Goal: Task Accomplishment & Management: Manage account settings

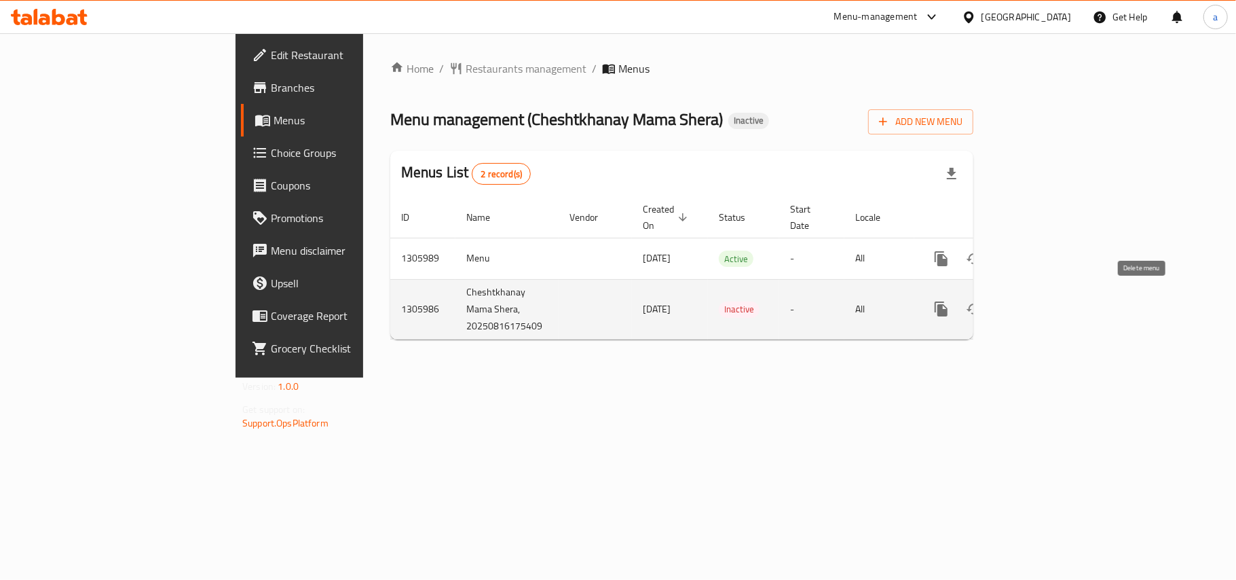
click at [1011, 303] on icon "enhanced table" at bounding box center [1007, 309] width 10 height 12
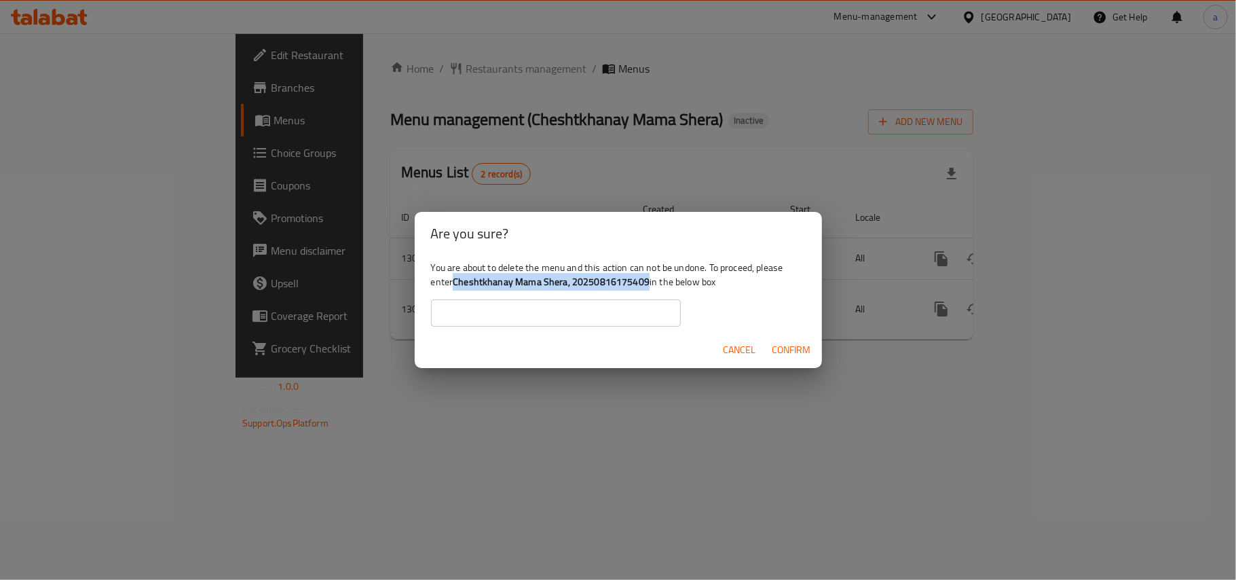
drag, startPoint x: 487, startPoint y: 286, endPoint x: 688, endPoint y: 286, distance: 200.9
click at [650, 286] on b "Cheshtkhanay Mama Shera, 20250816175409" at bounding box center [551, 282] width 197 height 18
copy b "Cheshtkhanay Mama Shera, 20250816175409"
drag, startPoint x: 572, startPoint y: 318, endPoint x: 588, endPoint y: 323, distance: 17.0
click at [572, 318] on input "text" at bounding box center [556, 312] width 250 height 27
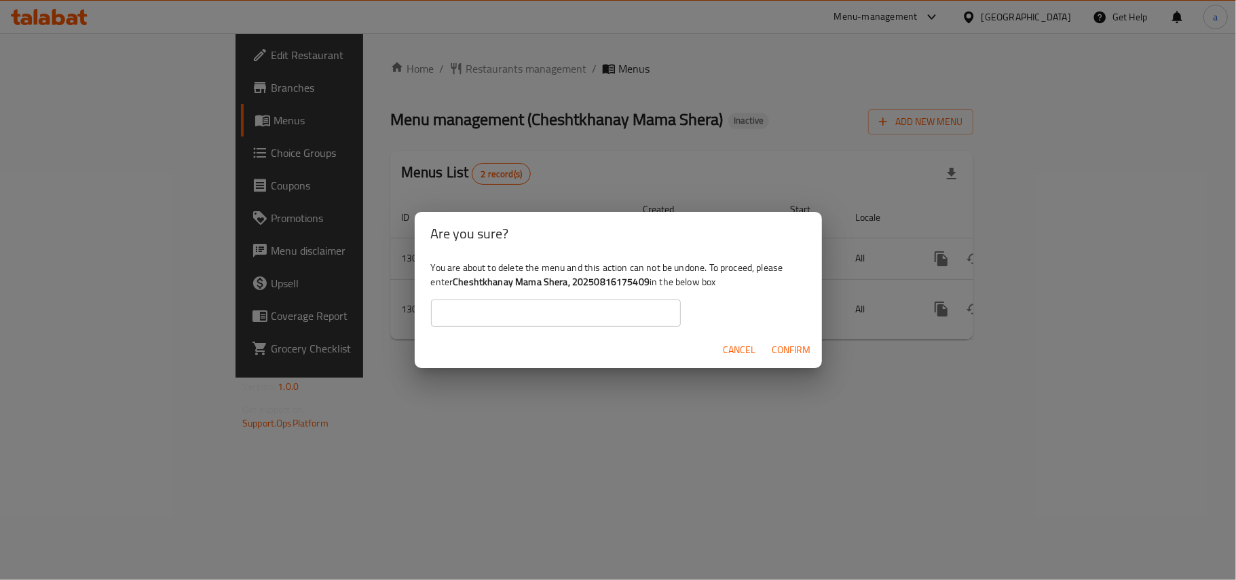
paste input "Cheshtkhanay Mama Shera, 20250816175409"
type input "Cheshtkhanay Mama Shera, 20250816175409"
click at [794, 349] on span "Confirm" at bounding box center [792, 349] width 39 height 17
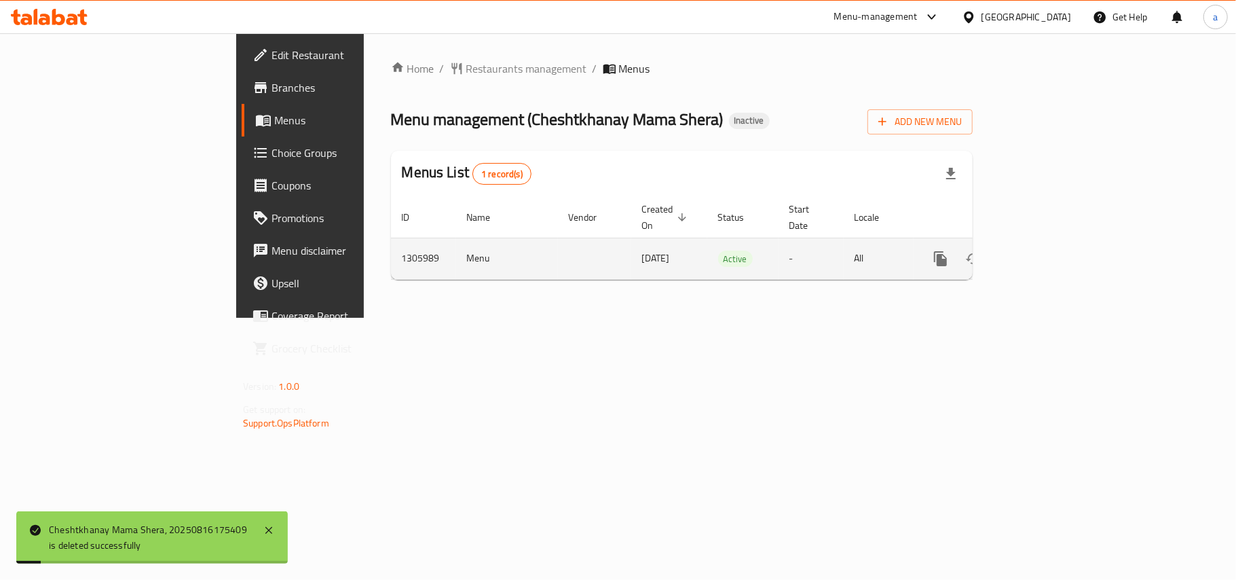
click at [1047, 250] on icon "enhanced table" at bounding box center [1038, 258] width 16 height 16
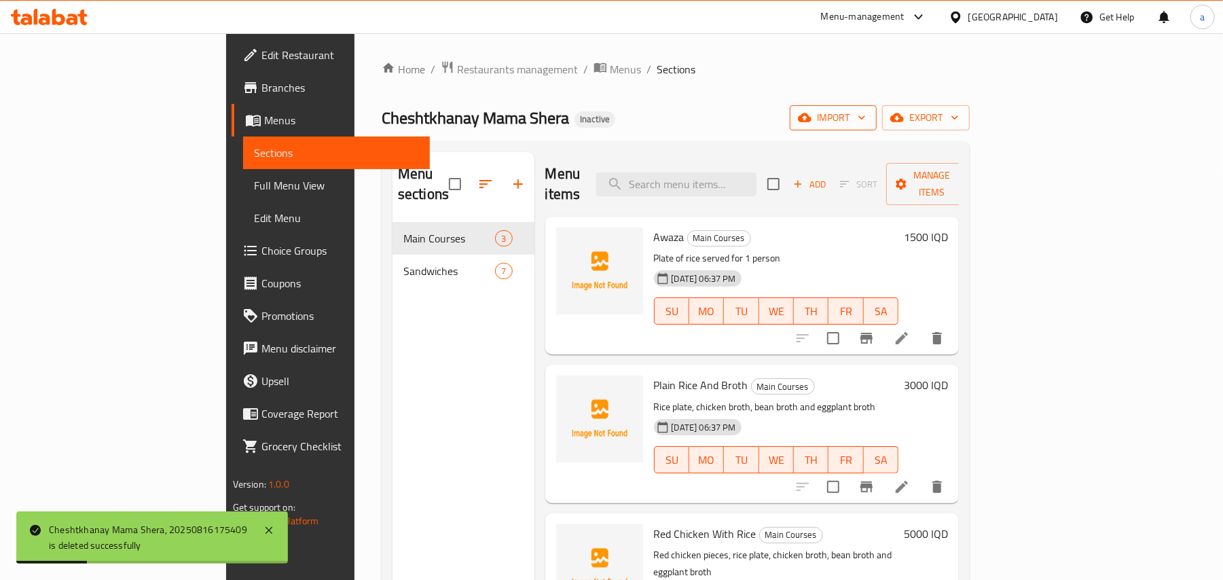
click at [866, 123] on span "import" at bounding box center [832, 117] width 65 height 17
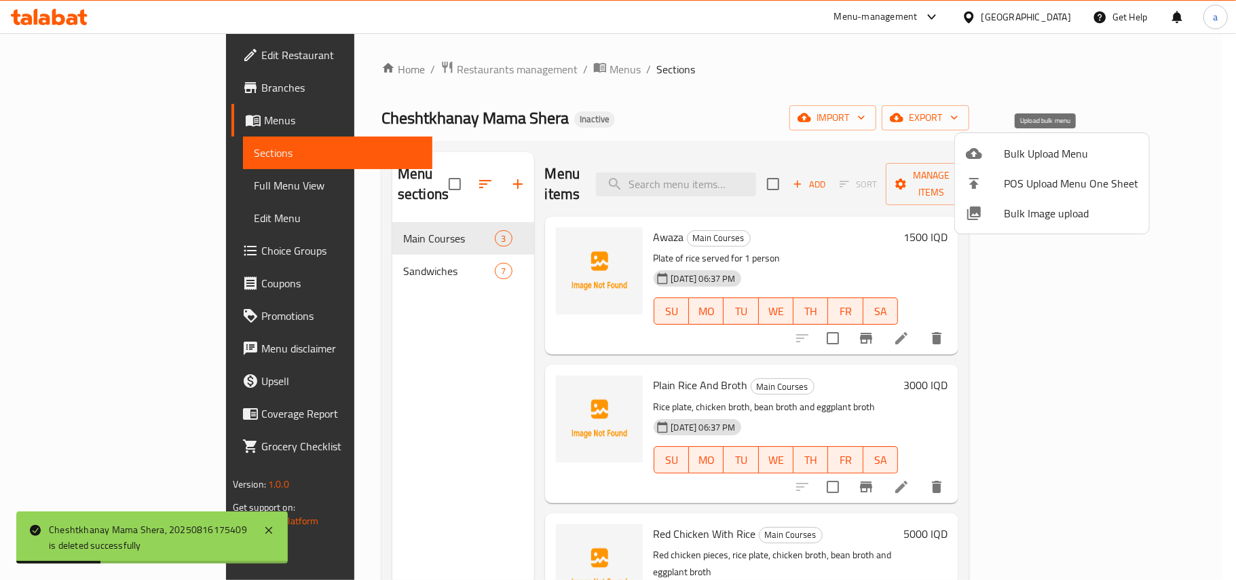
click at [1022, 155] on span "Bulk Upload Menu" at bounding box center [1071, 153] width 134 height 16
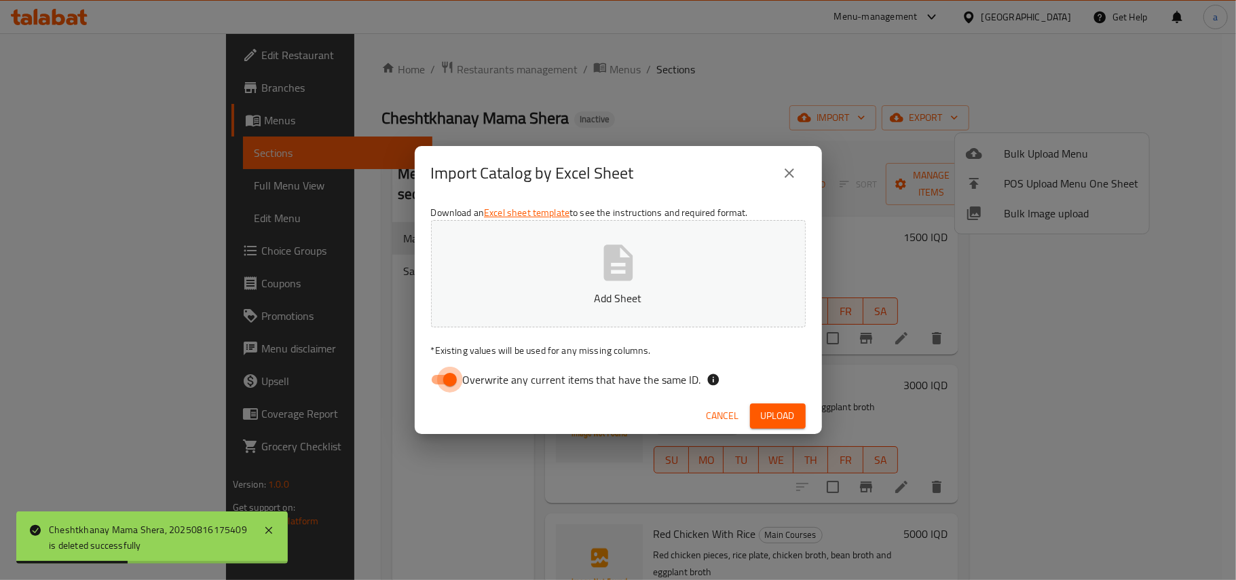
click at [451, 373] on input "Overwrite any current items that have the same ID." at bounding box center [449, 380] width 77 height 26
checkbox input "false"
click at [559, 267] on button "Add Sheet" at bounding box center [618, 273] width 375 height 107
click at [777, 420] on span "Upload" at bounding box center [778, 415] width 34 height 17
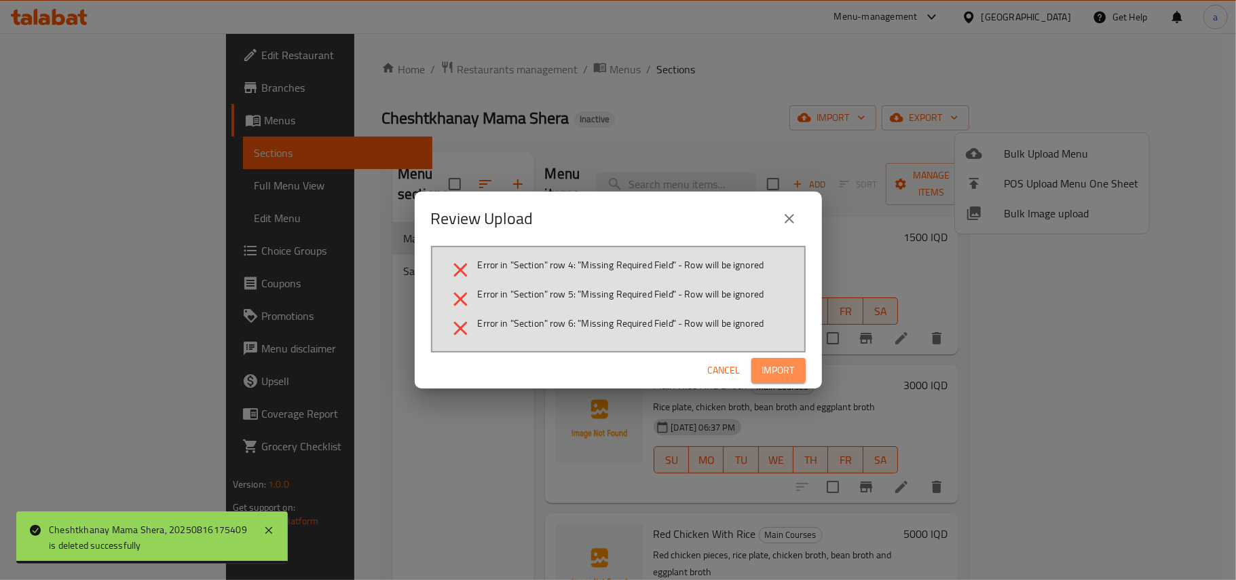
click at [762, 369] on span "Import" at bounding box center [778, 370] width 33 height 17
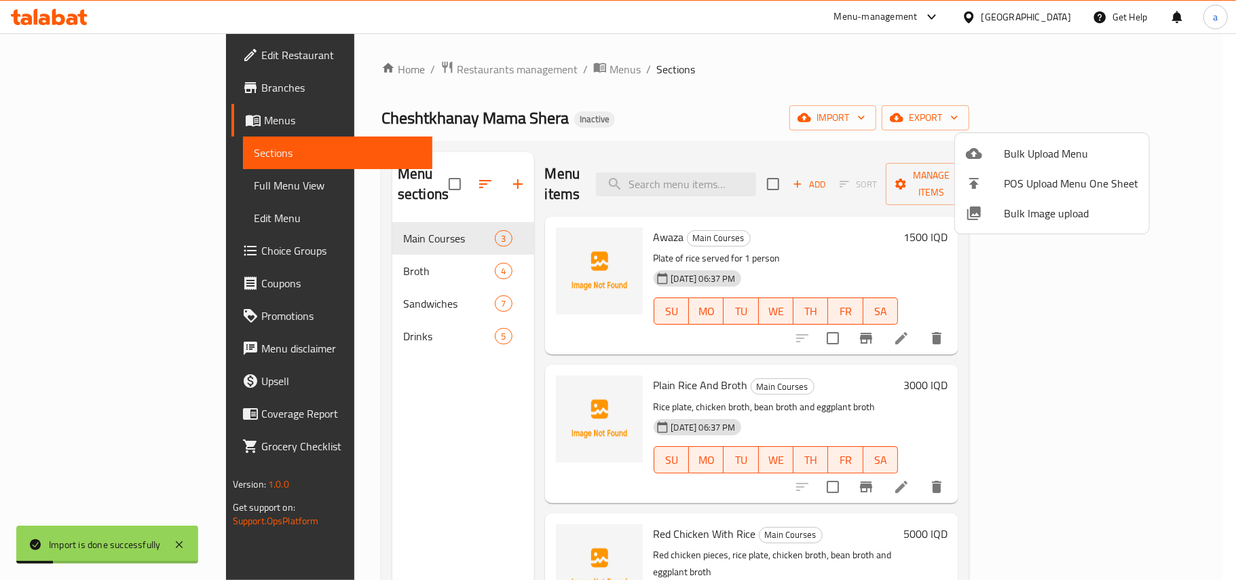
click at [377, 272] on div at bounding box center [618, 290] width 1236 height 580
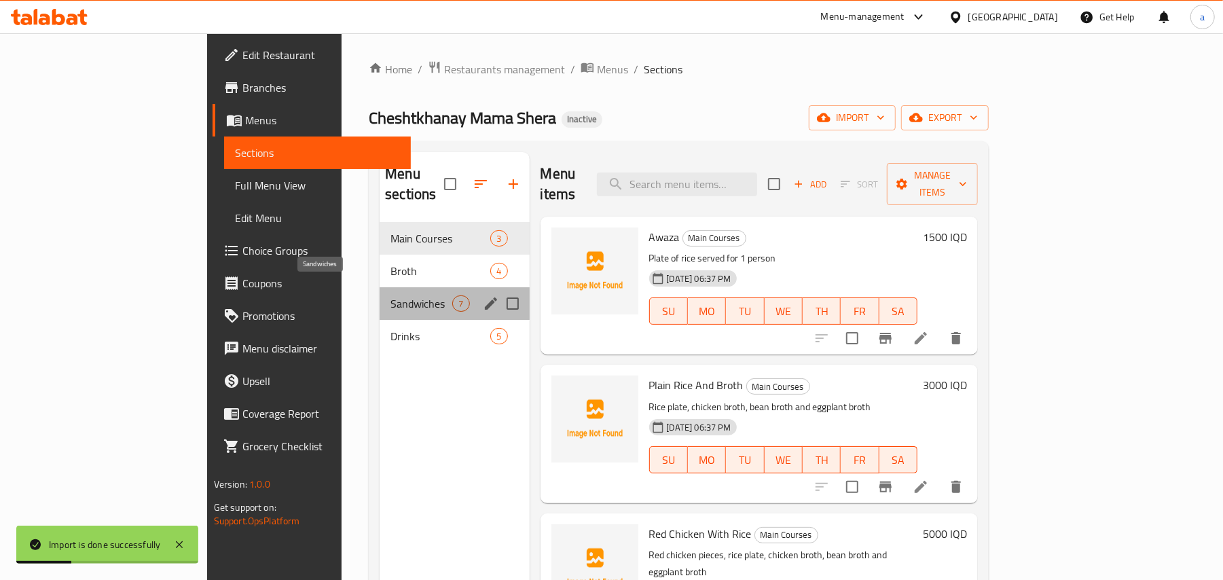
click at [390, 295] on span "Sandwiches" at bounding box center [421, 303] width 62 height 16
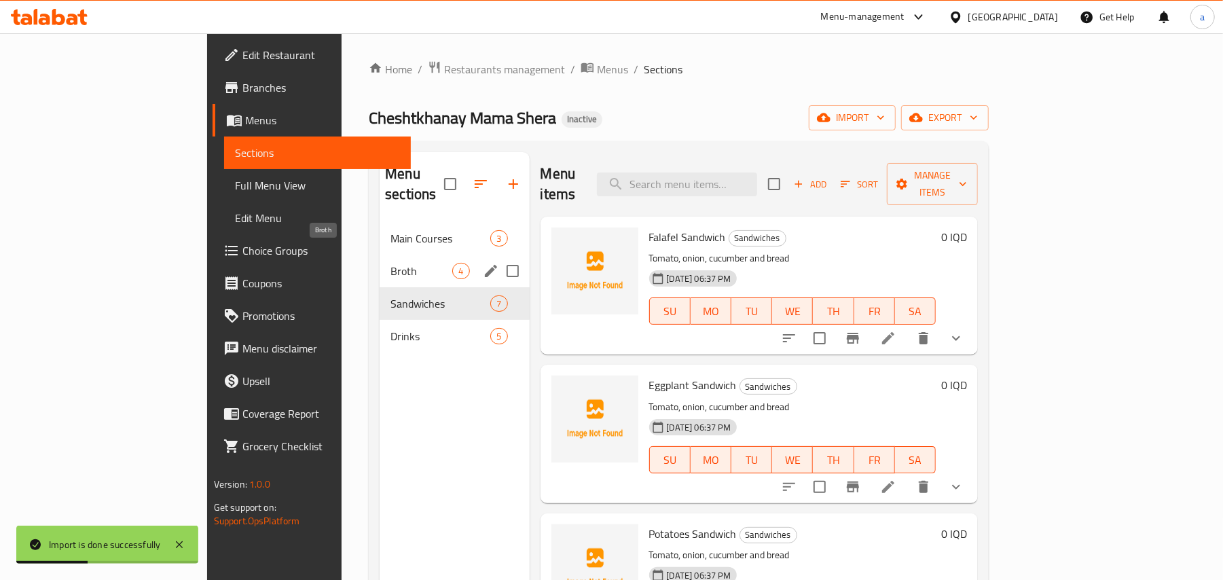
click at [390, 263] on span "Broth" at bounding box center [421, 271] width 62 height 16
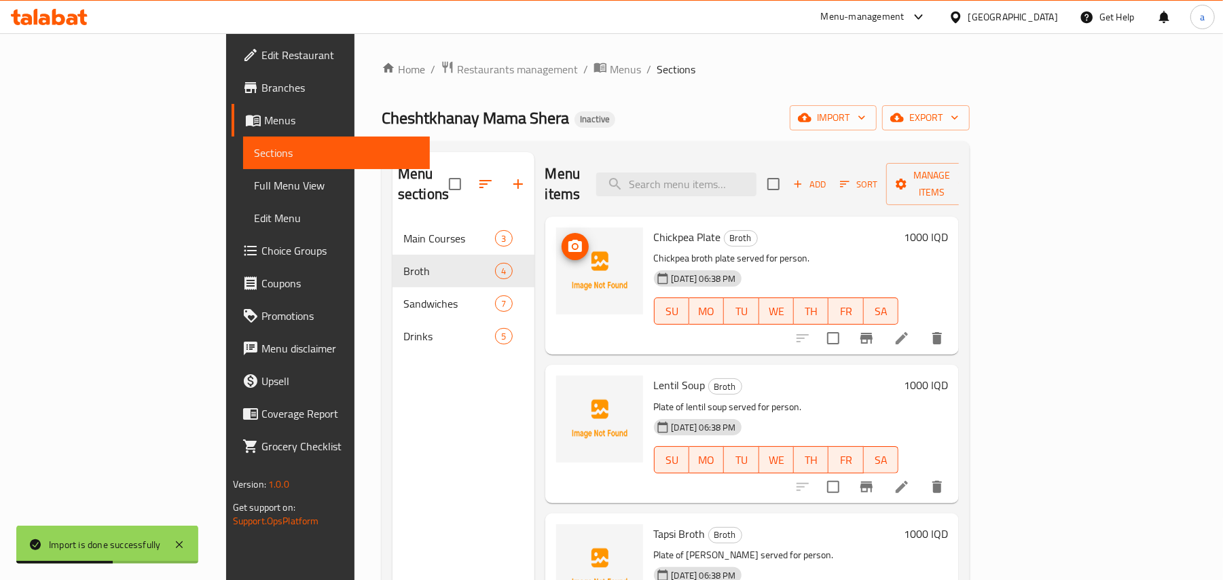
click at [556, 231] on img at bounding box center [599, 270] width 87 height 87
click at [568, 240] on icon "upload picture" at bounding box center [575, 246] width 14 height 12
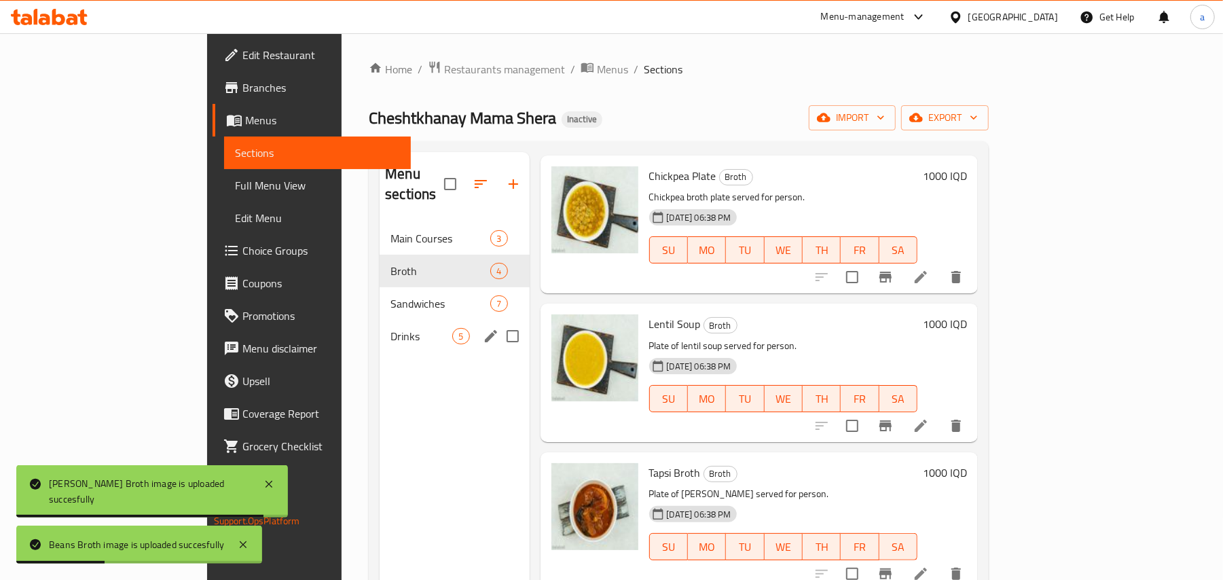
click at [390, 328] on span "Drinks" at bounding box center [421, 336] width 62 height 16
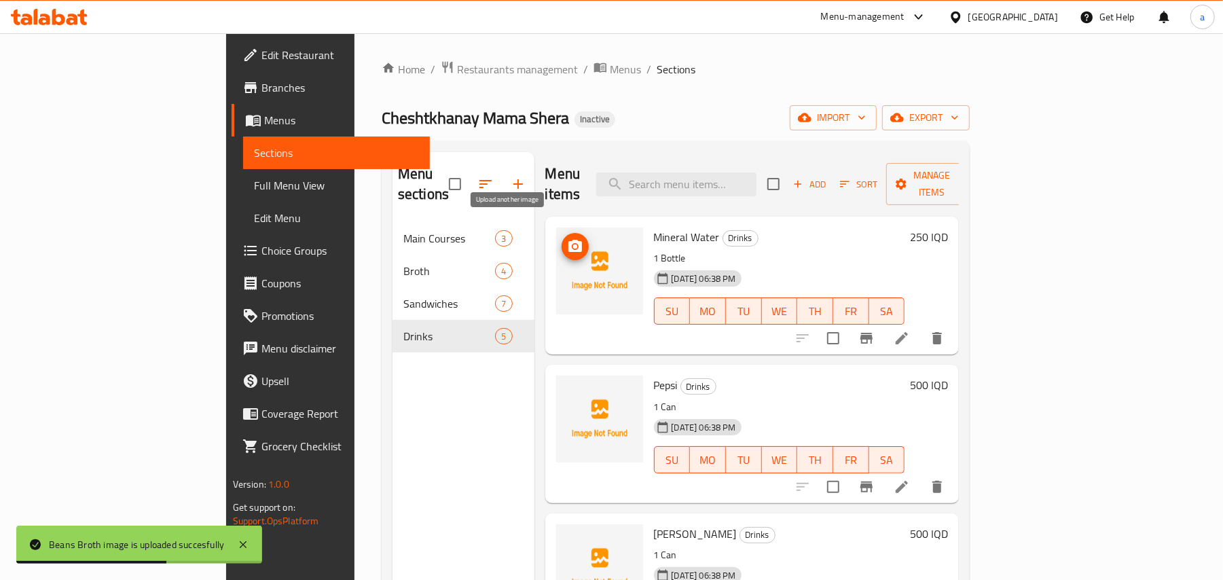
click at [572, 244] on circle "upload picture" at bounding box center [574, 246] width 4 height 4
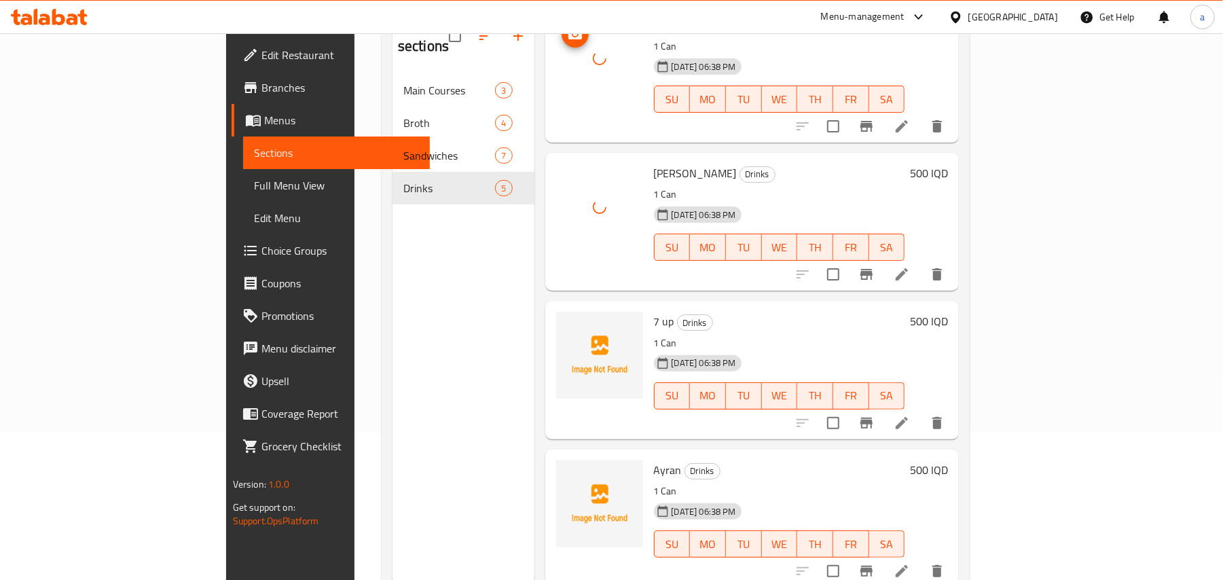
scroll to position [191, 0]
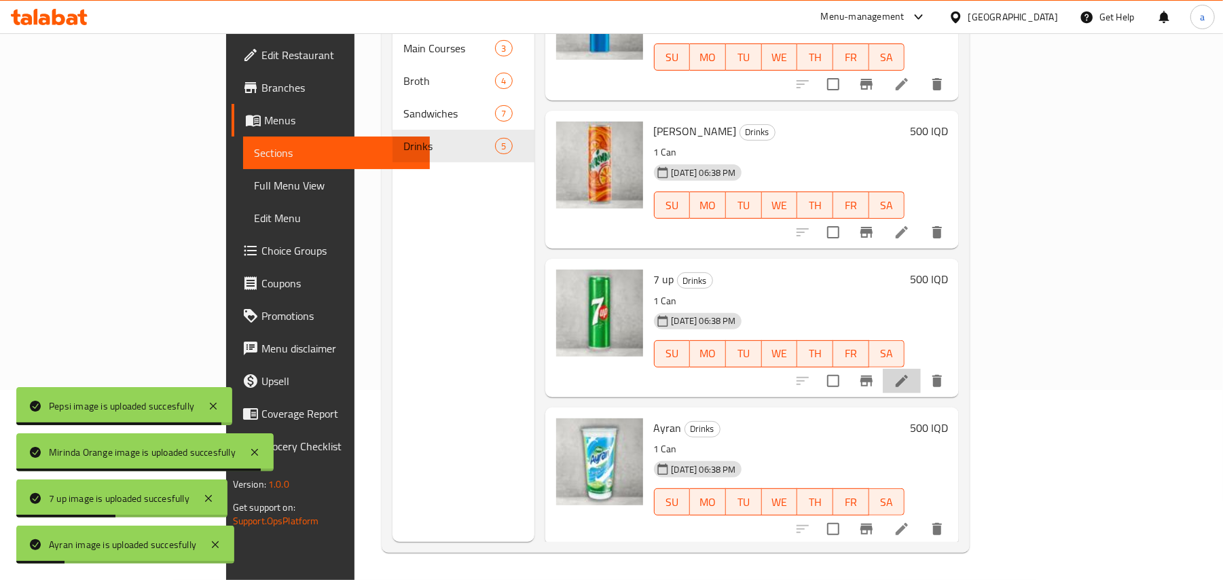
click at [908, 378] on icon at bounding box center [901, 381] width 12 height 12
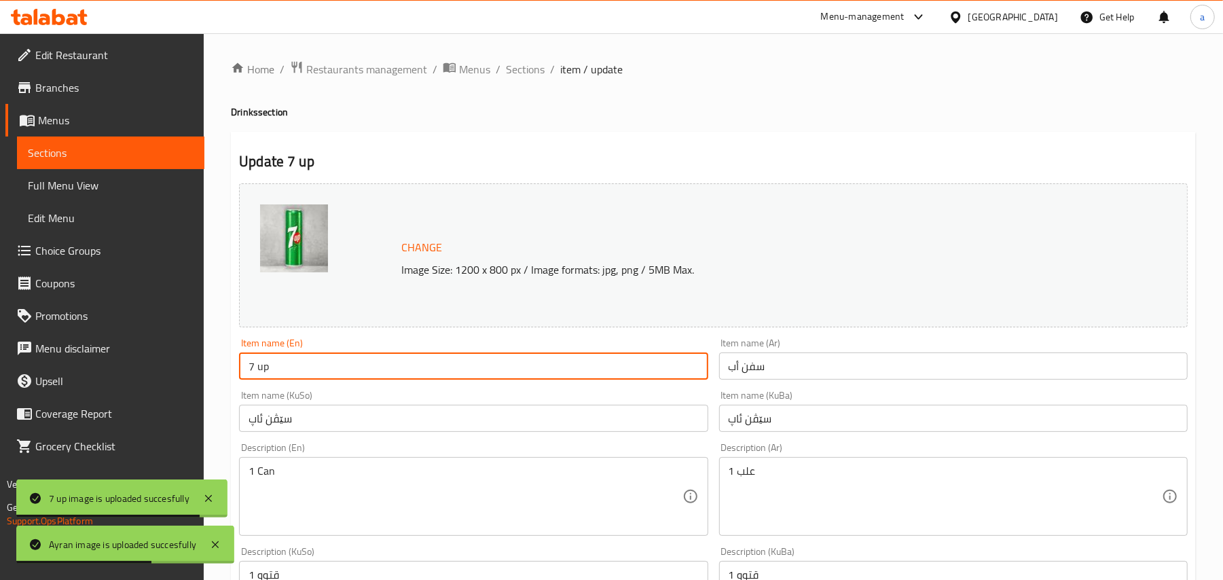
click at [263, 375] on input "7 up" at bounding box center [473, 365] width 468 height 27
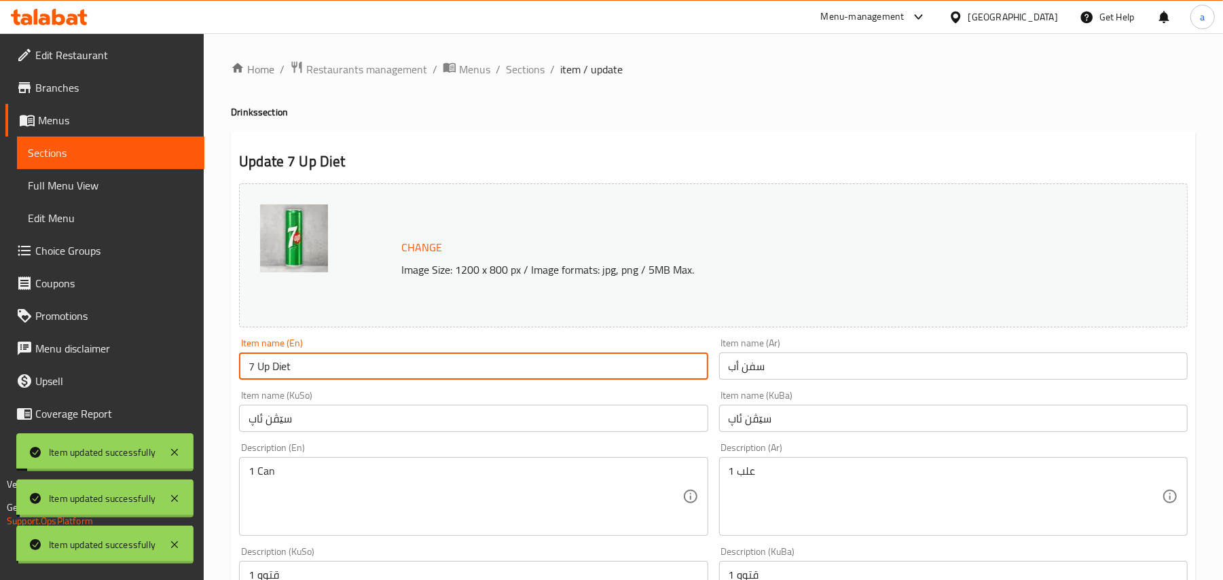
click at [284, 373] on input "7 Up Diet" at bounding box center [473, 365] width 468 height 27
type input "7 Up"
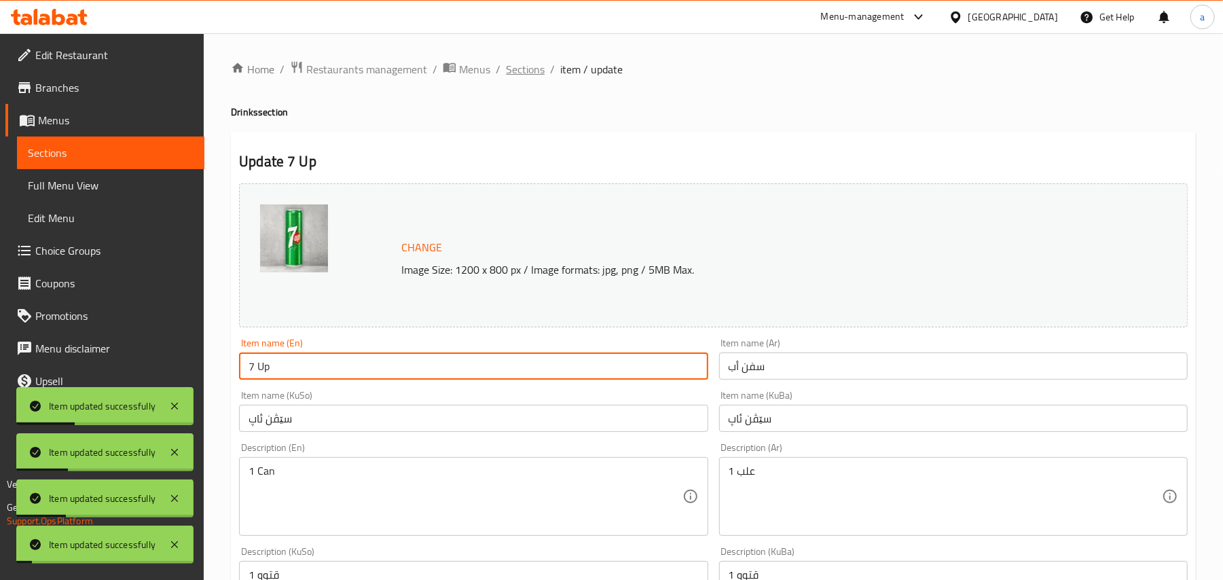
click at [544, 74] on span "Sections" at bounding box center [525, 69] width 39 height 16
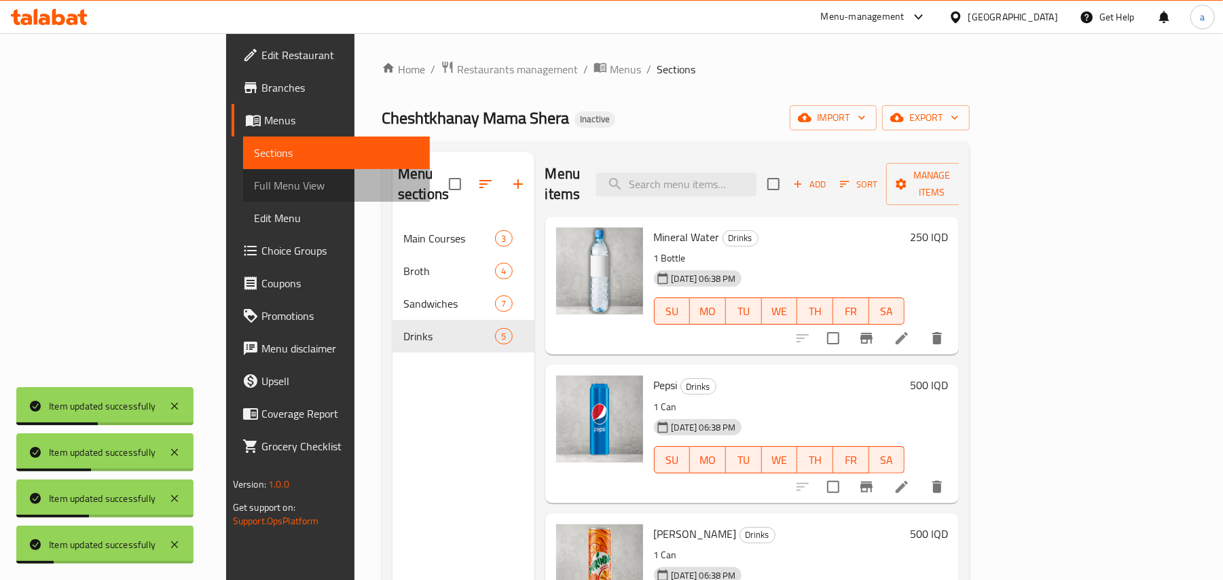
click at [254, 193] on span "Full Menu View" at bounding box center [337, 185] width 166 height 16
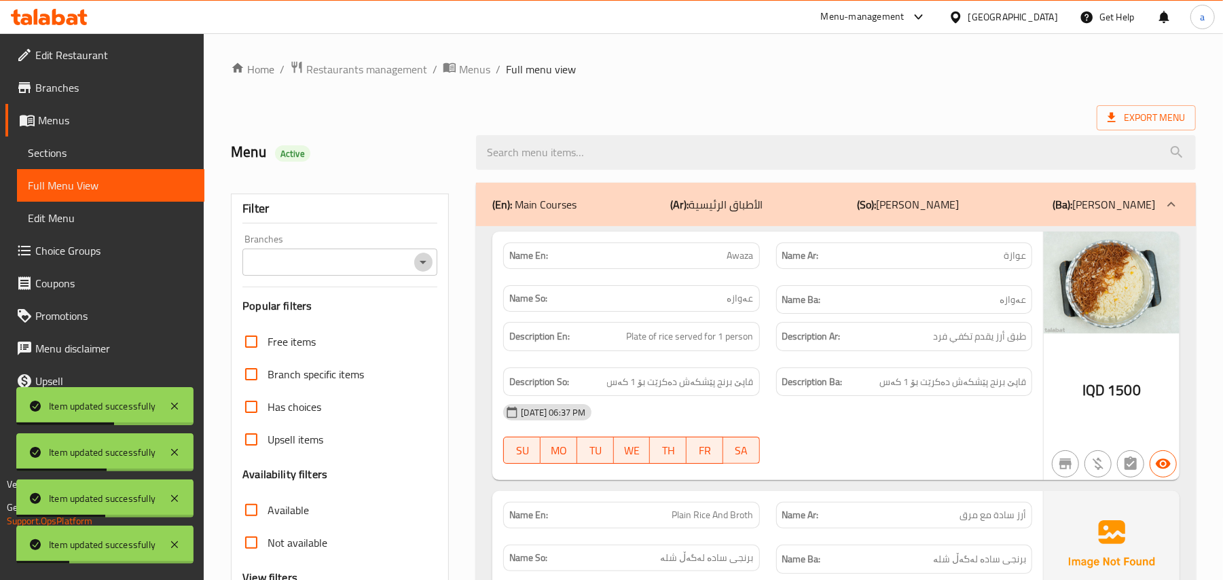
drag, startPoint x: 418, startPoint y: 270, endPoint x: 411, endPoint y: 280, distance: 12.8
click at [419, 270] on icon "Open" at bounding box center [423, 262] width 16 height 16
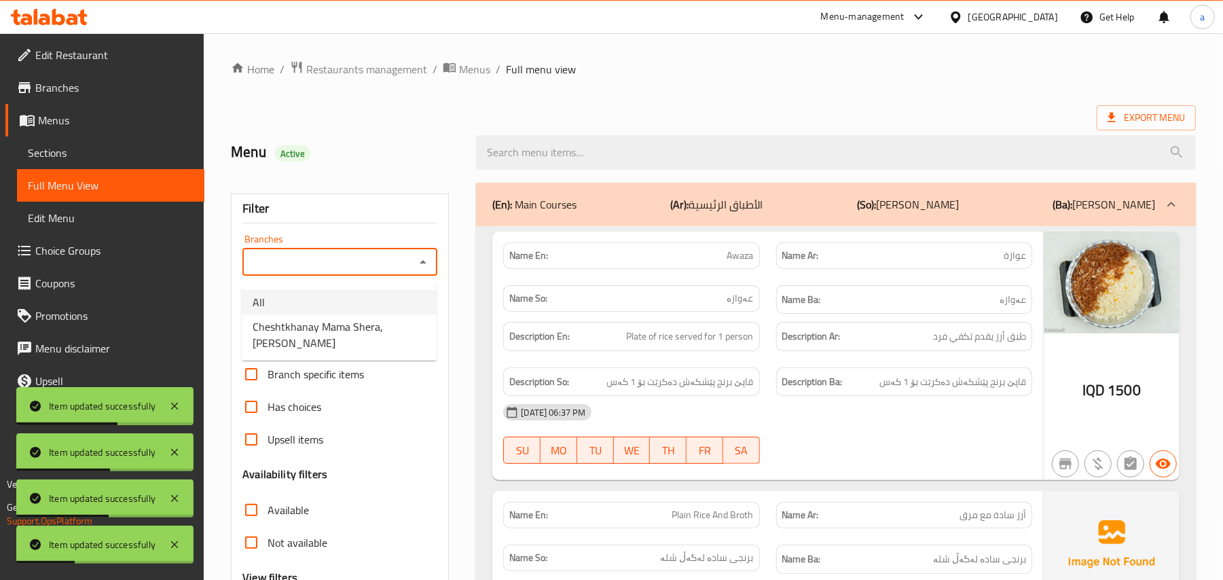
click at [327, 334] on span "Cheshtkhanay Mama Shera, [PERSON_NAME]" at bounding box center [339, 334] width 173 height 33
type input "Cheshtkhanay Mama Shera, [PERSON_NAME]"
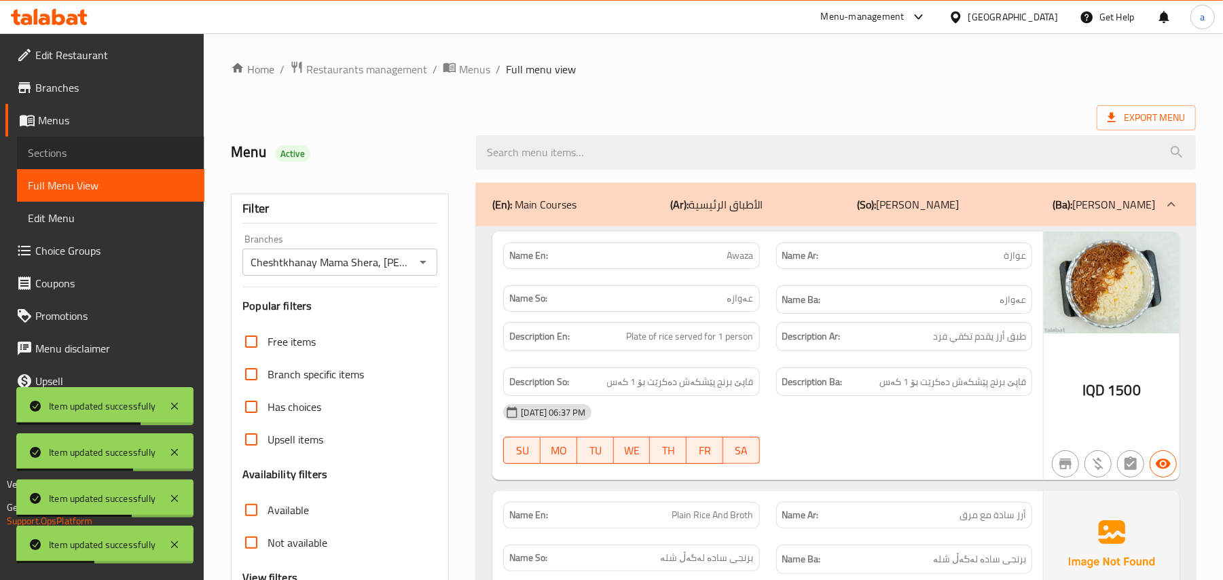
click at [72, 155] on span "Sections" at bounding box center [111, 153] width 166 height 16
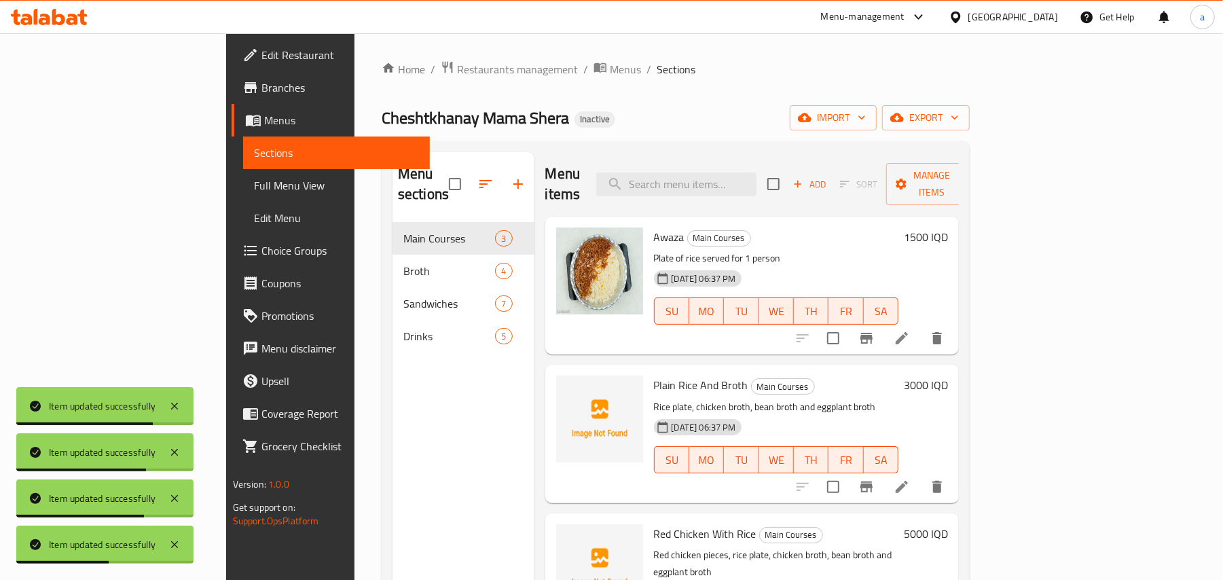
click at [502, 177] on button "button" at bounding box center [518, 184] width 33 height 33
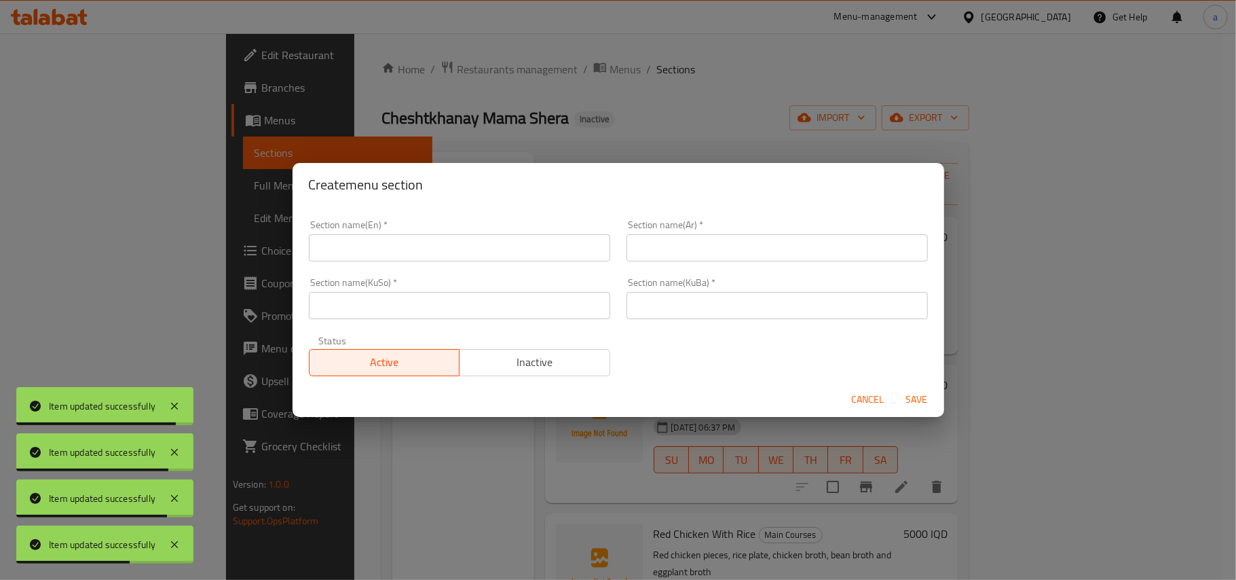
drag, startPoint x: 851, startPoint y: 403, endPoint x: 565, endPoint y: 295, distance: 306.1
click at [852, 403] on span "Cancel" at bounding box center [868, 399] width 33 height 17
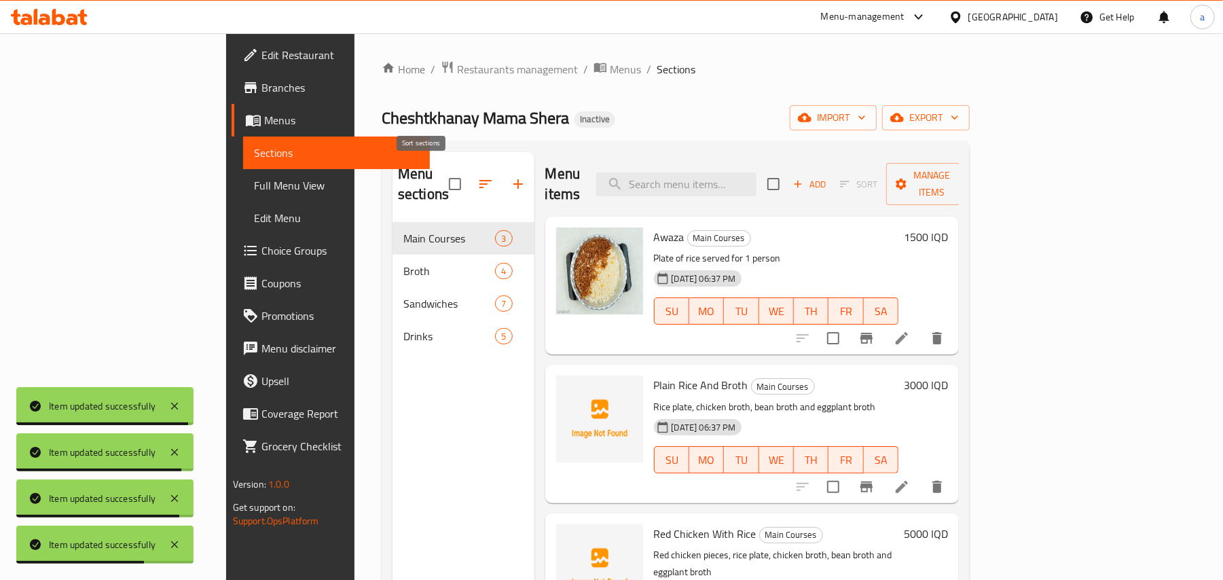
click at [477, 178] on icon "button" at bounding box center [485, 184] width 16 height 16
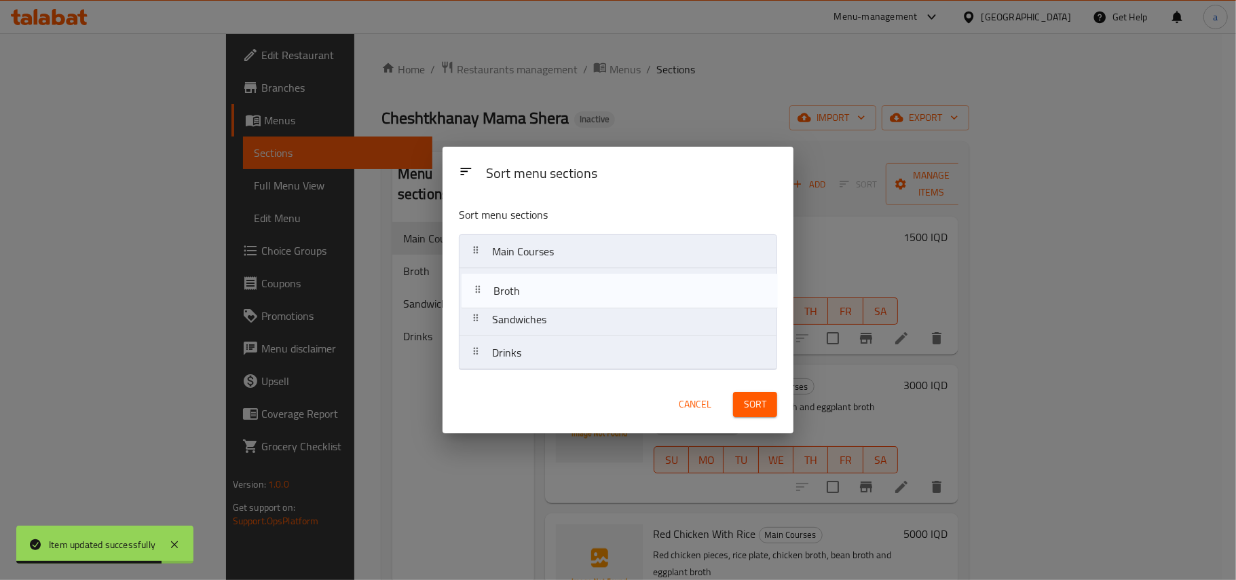
drag, startPoint x: 531, startPoint y: 299, endPoint x: 533, endPoint y: 333, distance: 33.3
click at [533, 333] on nav "Main Courses Broth Sandwiches Drinks" at bounding box center [618, 302] width 318 height 136
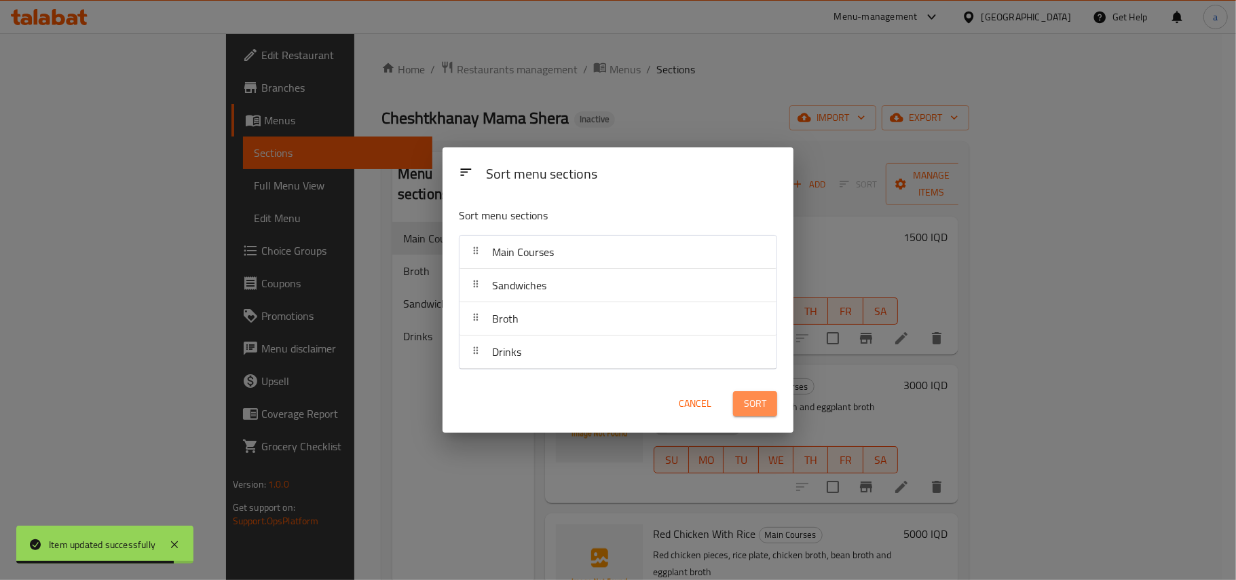
click at [745, 411] on span "Sort" at bounding box center [755, 403] width 22 height 17
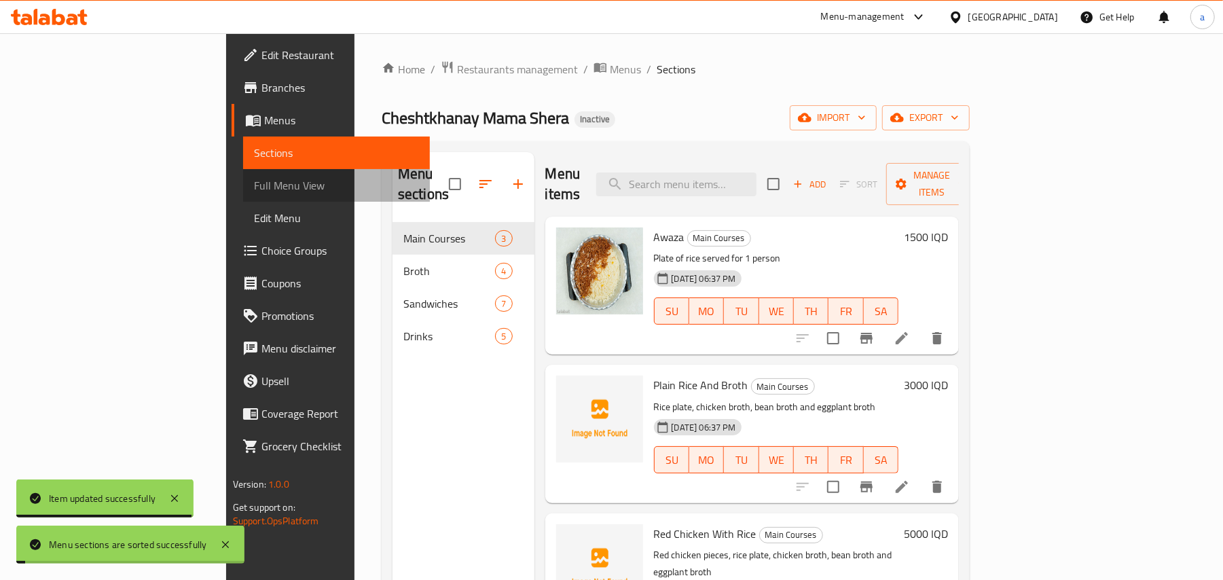
click at [254, 193] on span "Full Menu View" at bounding box center [337, 185] width 166 height 16
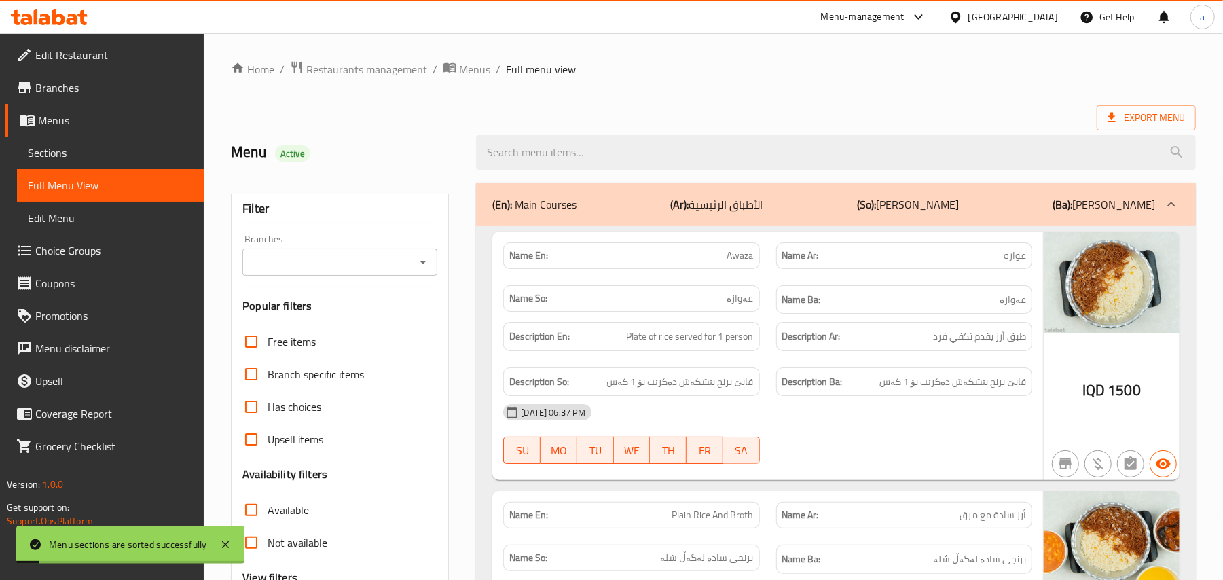
click at [419, 267] on icon "Open" at bounding box center [423, 262] width 16 height 16
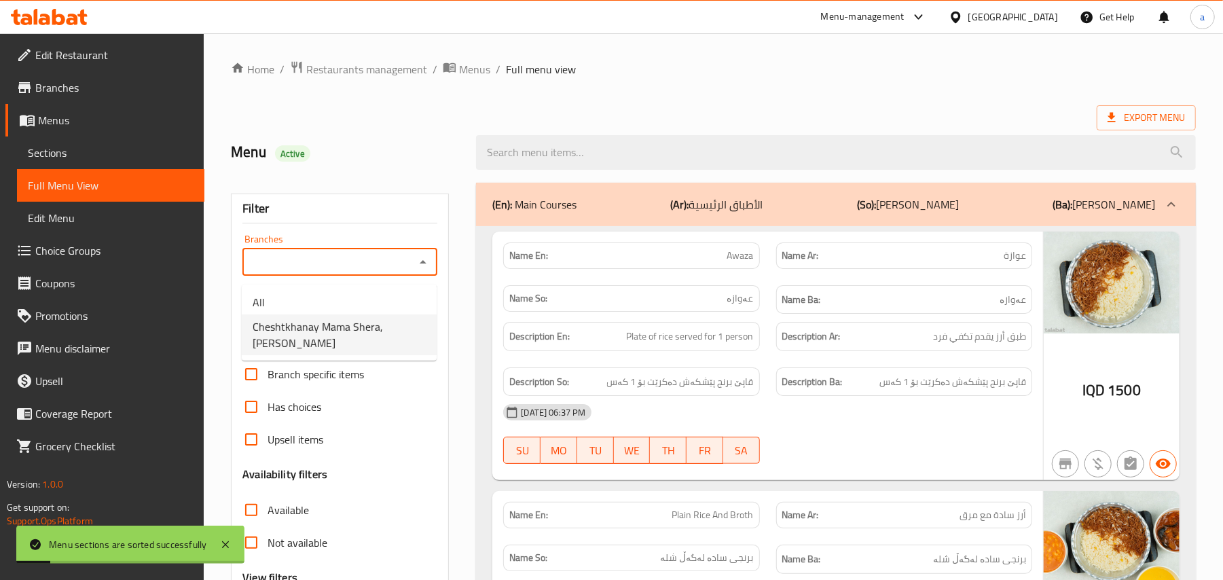
click at [359, 318] on span "Cheshtkhanay Mama Shera, [PERSON_NAME]" at bounding box center [339, 334] width 173 height 33
type input "Cheshtkhanay Mama Shera, [PERSON_NAME]"
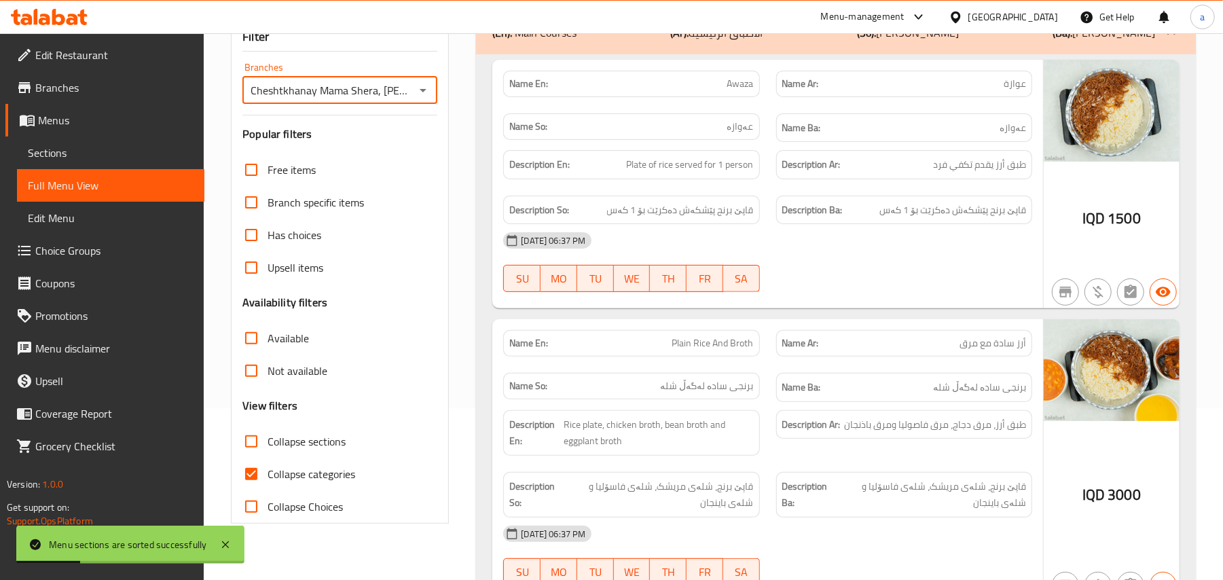
scroll to position [210, 0]
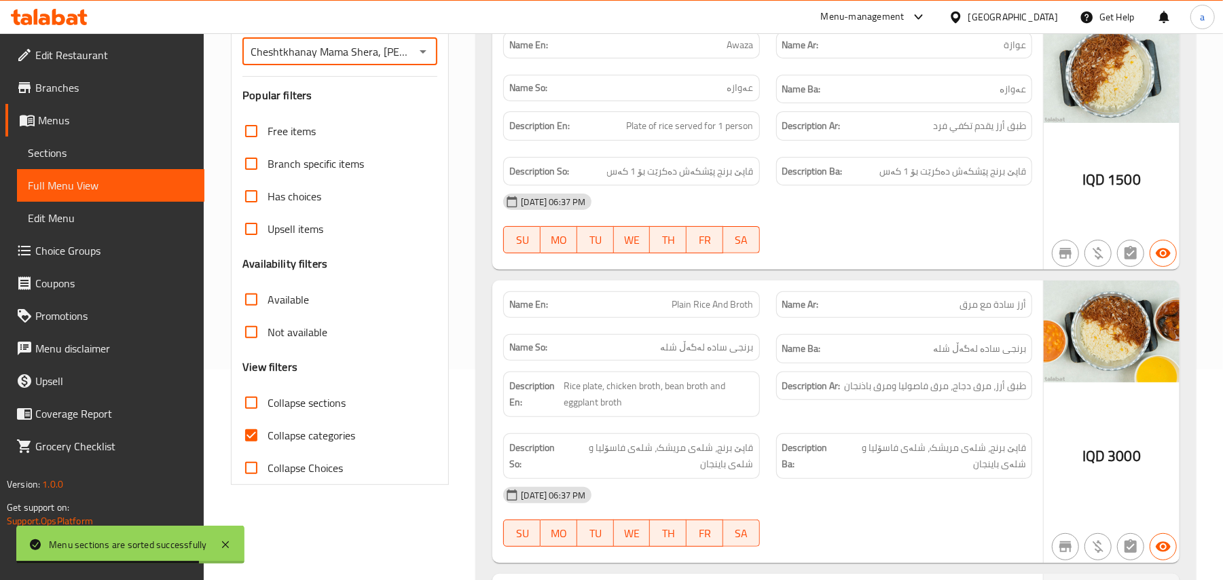
click at [258, 449] on input "Collapse categories" at bounding box center [251, 435] width 33 height 33
checkbox input "false"
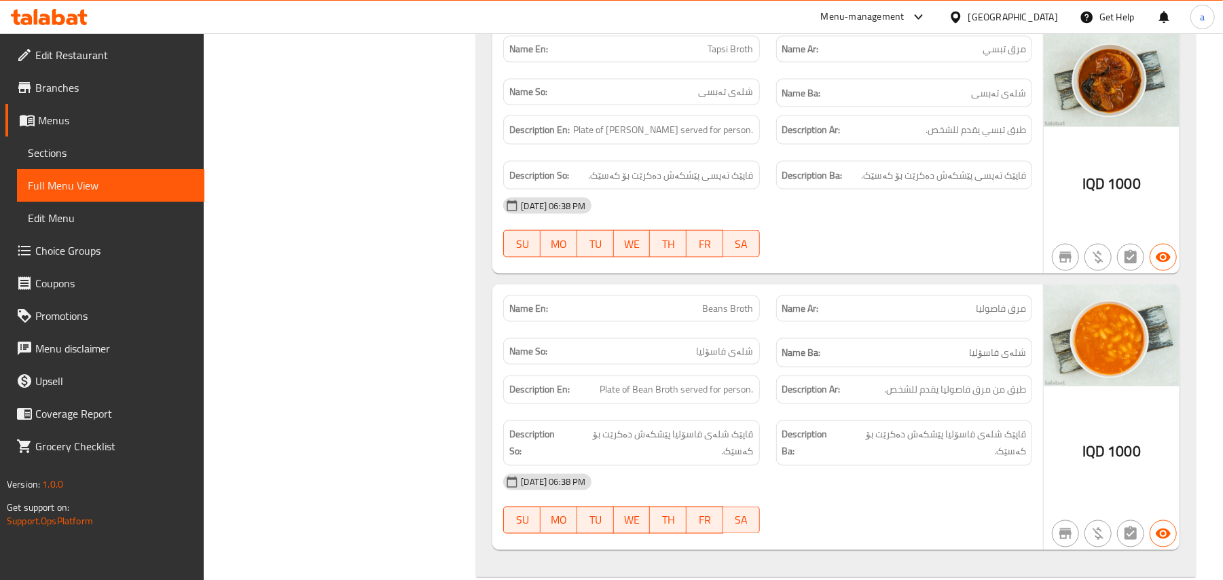
scroll to position [4910, 0]
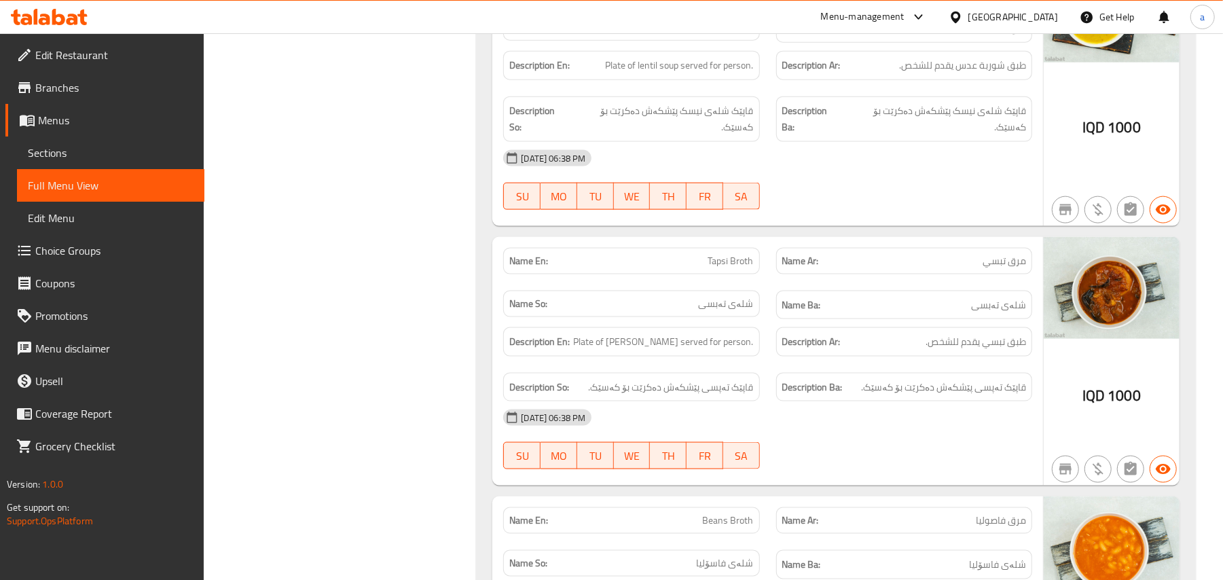
drag, startPoint x: 114, startPoint y: 162, endPoint x: 134, endPoint y: 171, distance: 22.5
click at [113, 161] on span "Sections" at bounding box center [111, 153] width 166 height 16
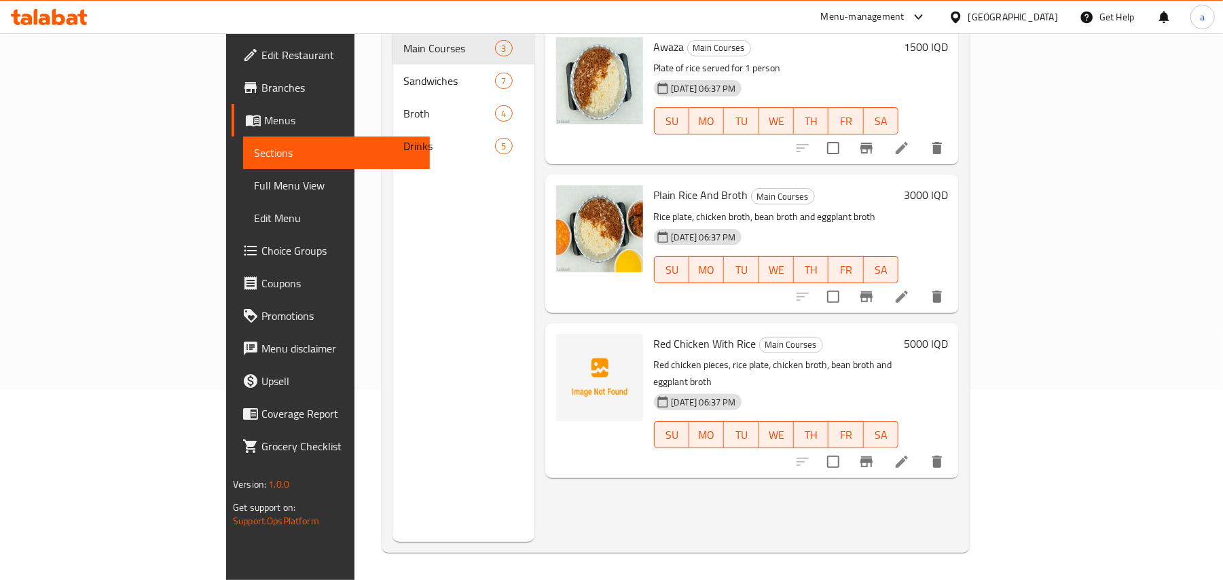
scroll to position [191, 0]
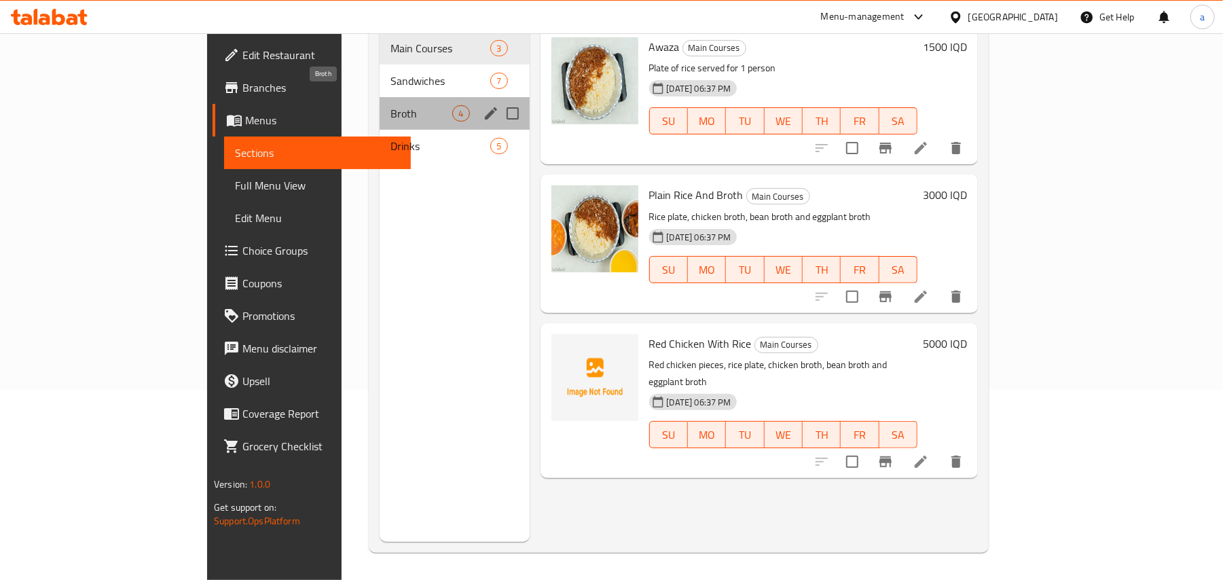
click at [390, 105] on span "Broth" at bounding box center [421, 113] width 62 height 16
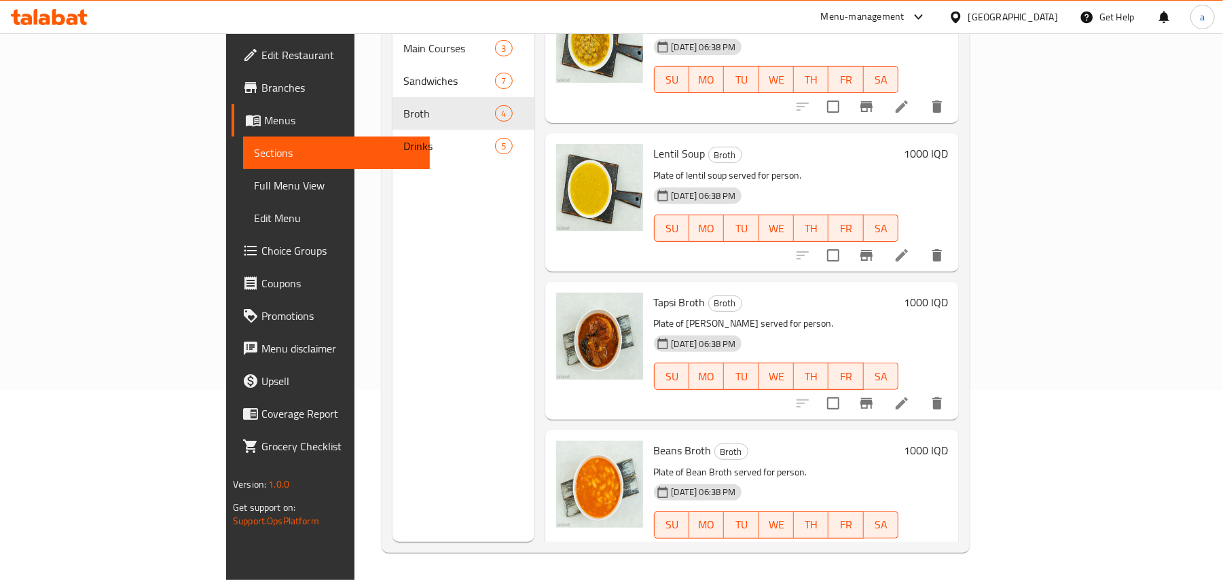
scroll to position [61, 0]
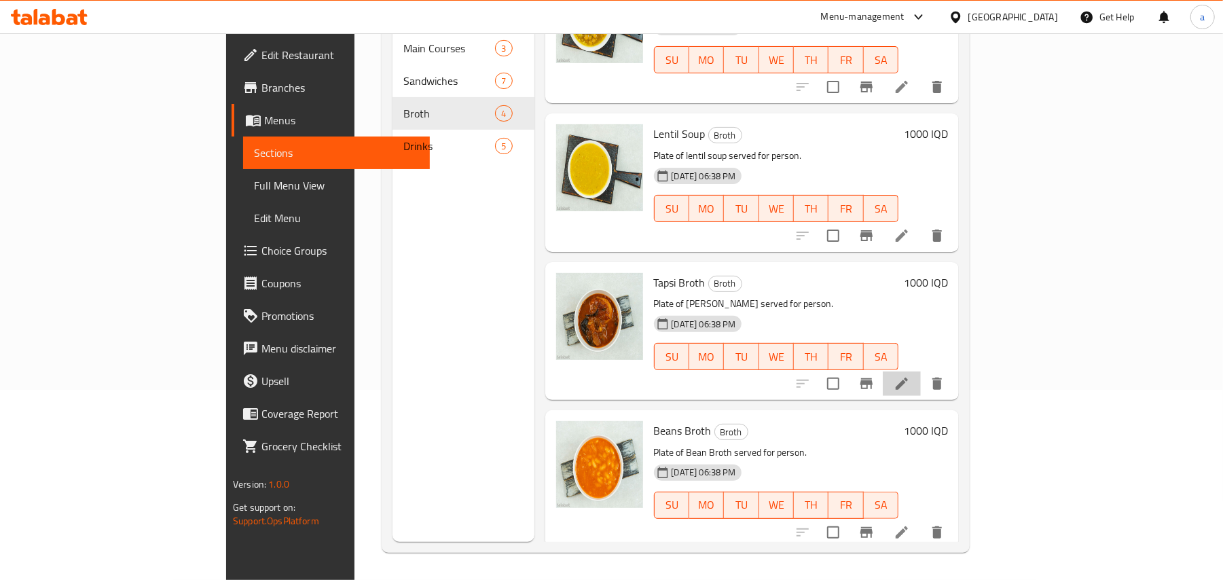
click at [908, 377] on icon at bounding box center [901, 383] width 12 height 12
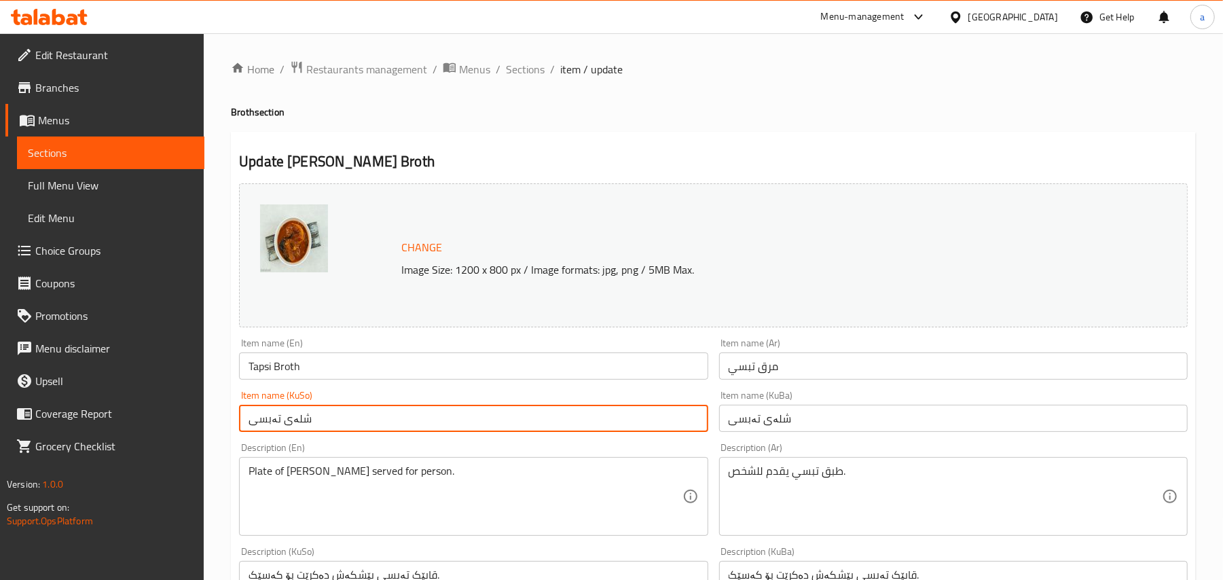
drag, startPoint x: 266, startPoint y: 430, endPoint x: 274, endPoint y: 430, distance: 8.1
click at [274, 430] on input "شلەی تەبسی" at bounding box center [473, 418] width 468 height 27
type input "شلەی تەپسی"
click at [534, 57] on div "Home / Restaurants management / Menus / Sections / item / update Broth section …" at bounding box center [713, 584] width 1019 height 1102
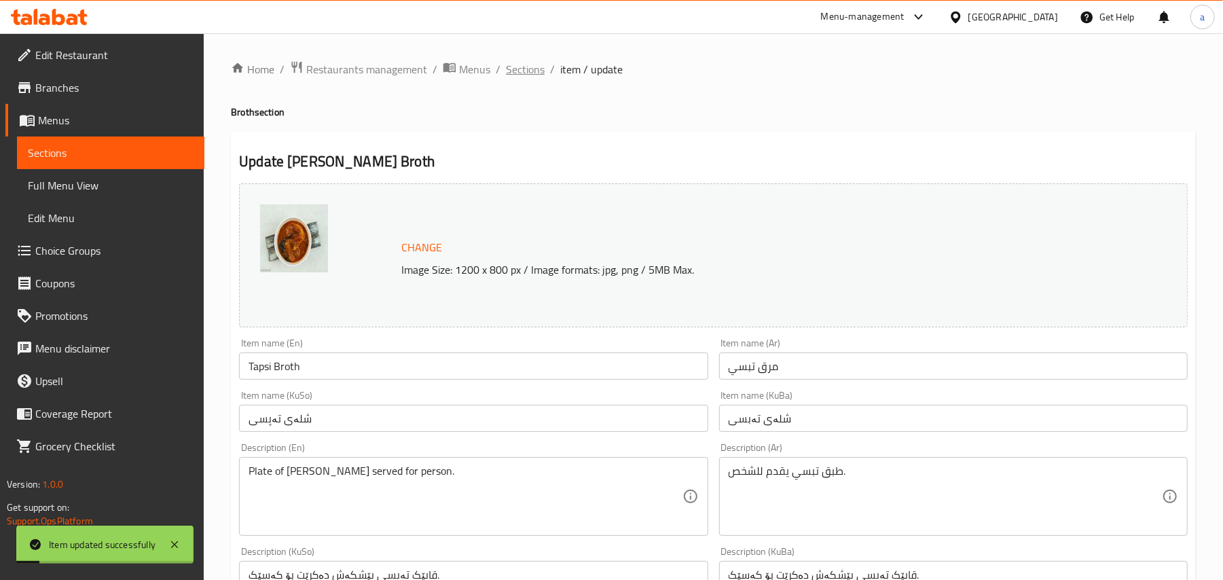
click at [535, 77] on span "Sections" at bounding box center [525, 69] width 39 height 16
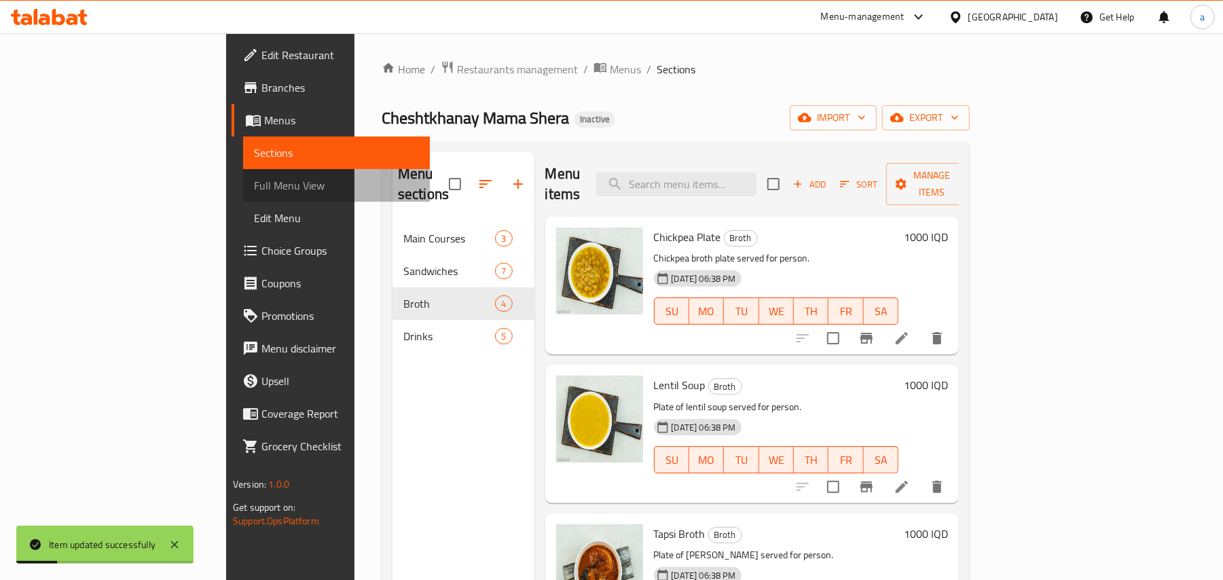
click at [254, 181] on span "Full Menu View" at bounding box center [337, 185] width 166 height 16
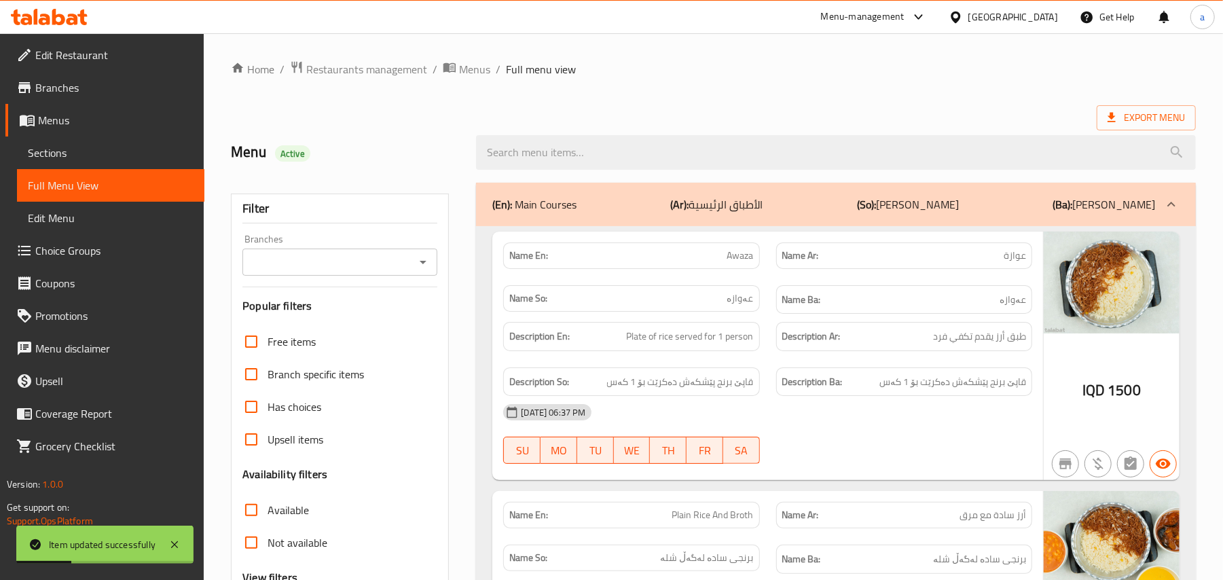
click at [424, 261] on icon "Open" at bounding box center [423, 262] width 16 height 16
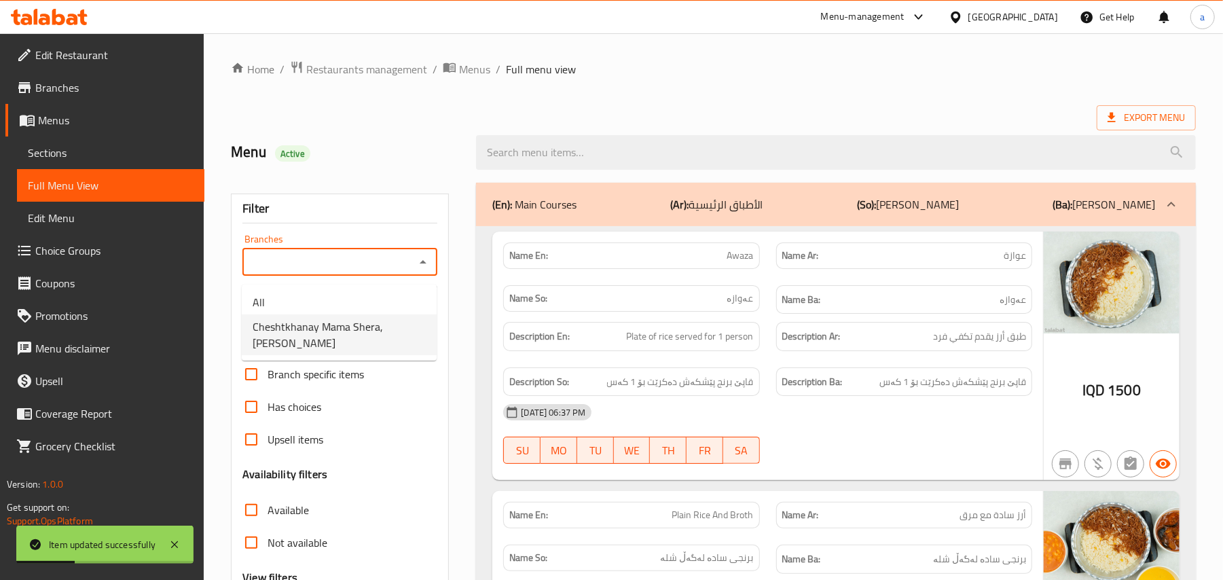
click at [334, 335] on span "Cheshtkhanay Mama Shera, [PERSON_NAME]" at bounding box center [339, 334] width 173 height 33
type input "Cheshtkhanay Mama Shera, [PERSON_NAME]"
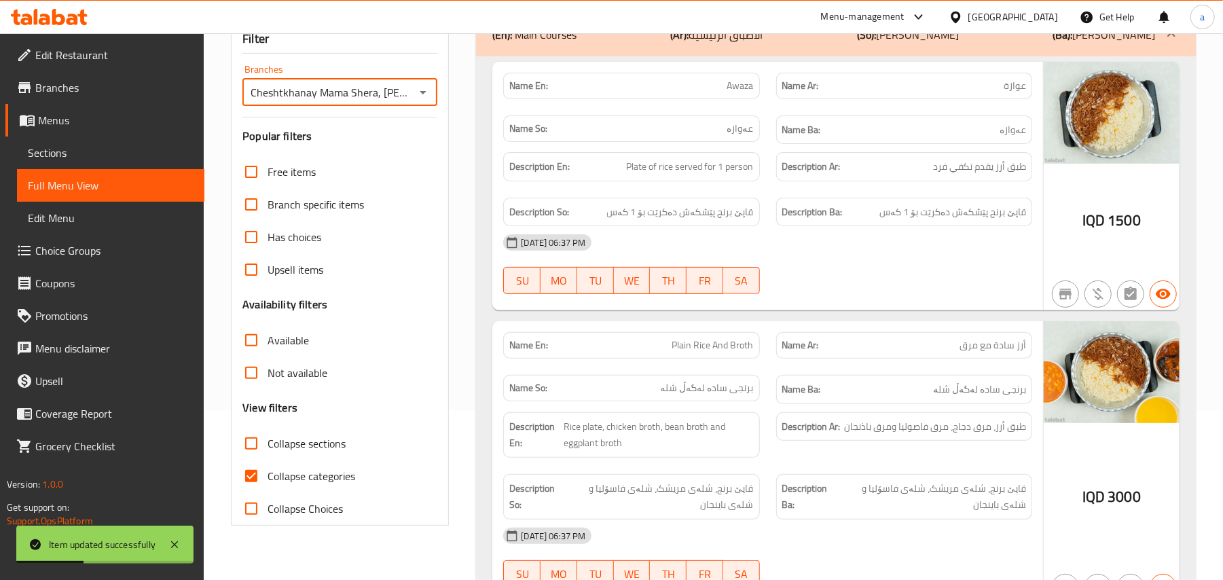
scroll to position [210, 0]
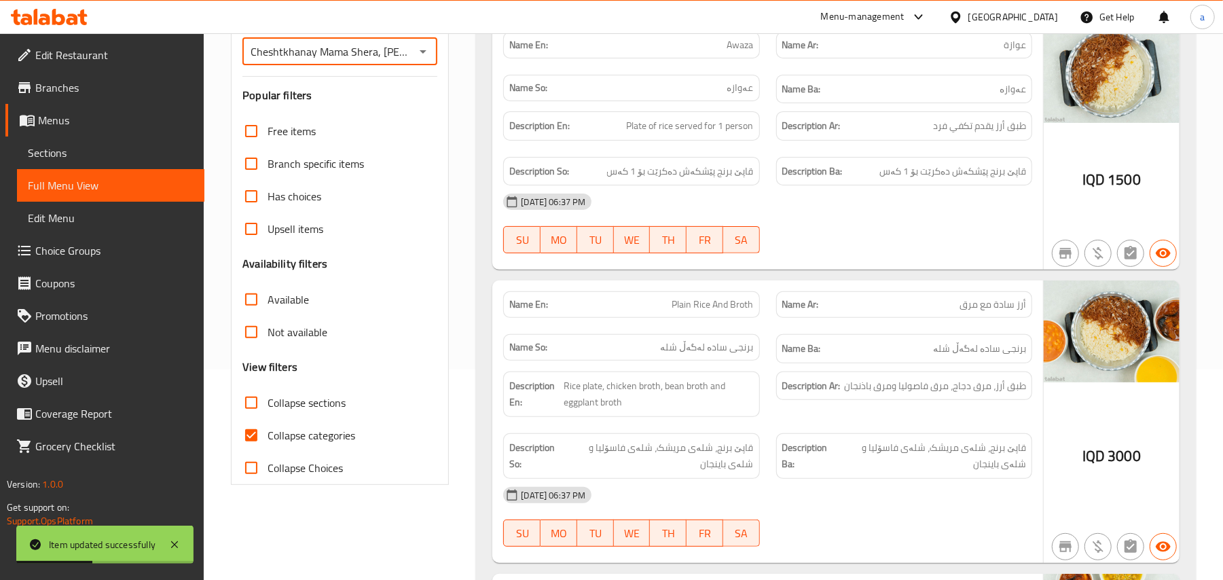
click at [248, 419] on input "Collapse sections" at bounding box center [251, 402] width 33 height 33
checkbox input "true"
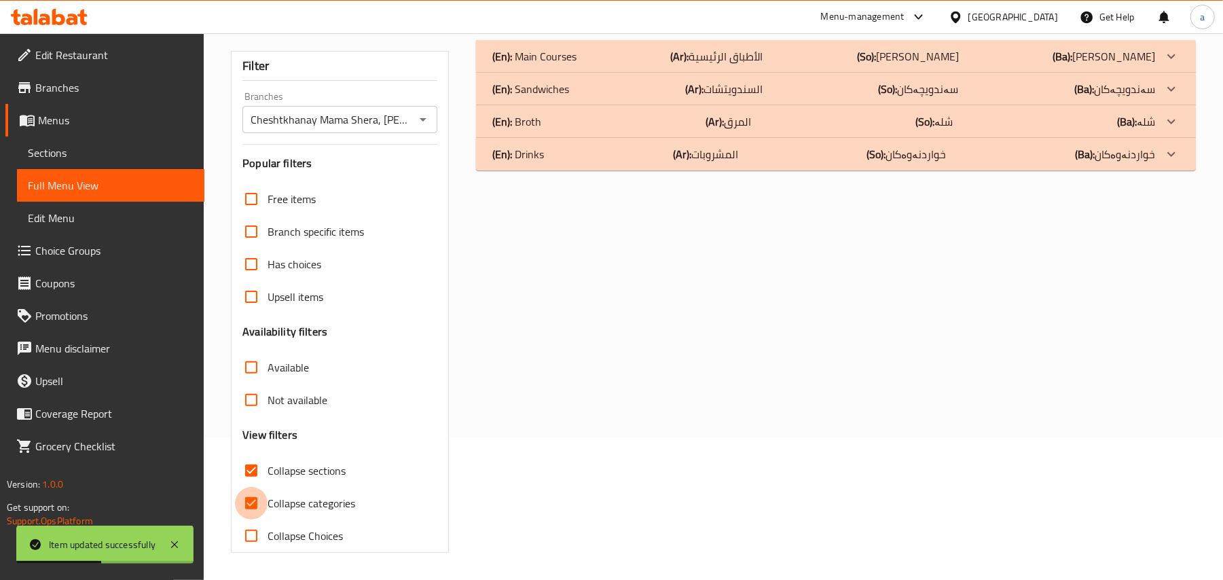
click at [255, 487] on input "Collapse categories" at bounding box center [251, 503] width 33 height 33
checkbox input "false"
click at [728, 73] on div "(En): Drinks (Ar): المشروبات (So): خواردنەوەکان (Ba): خواردنەوەکان" at bounding box center [836, 56] width 720 height 33
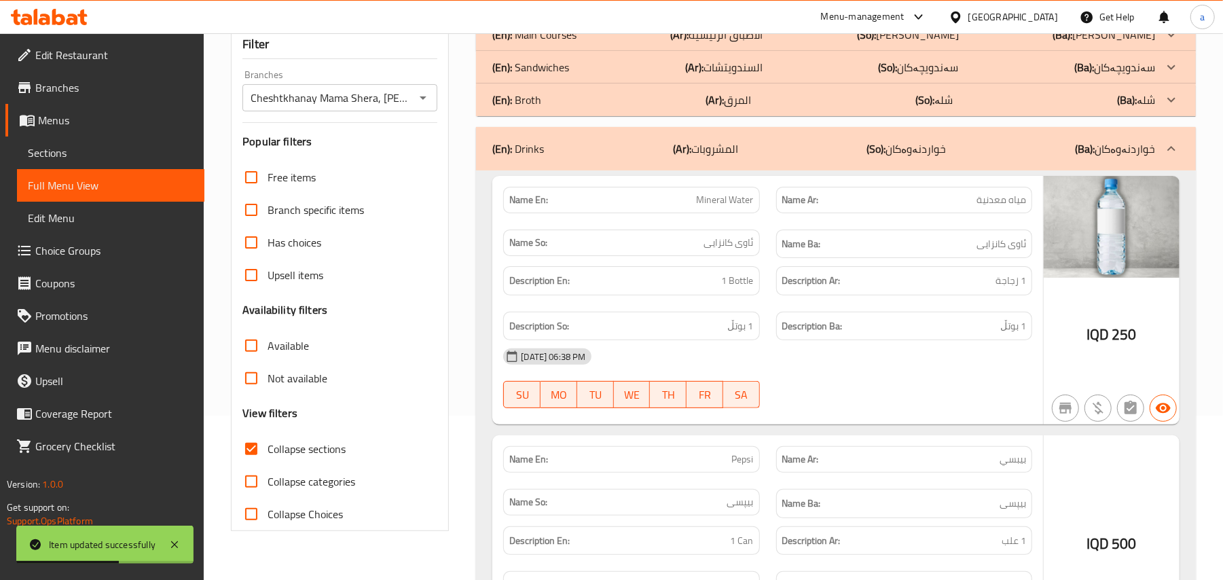
click at [742, 43] on p "(Ar): المرق" at bounding box center [717, 34] width 92 height 16
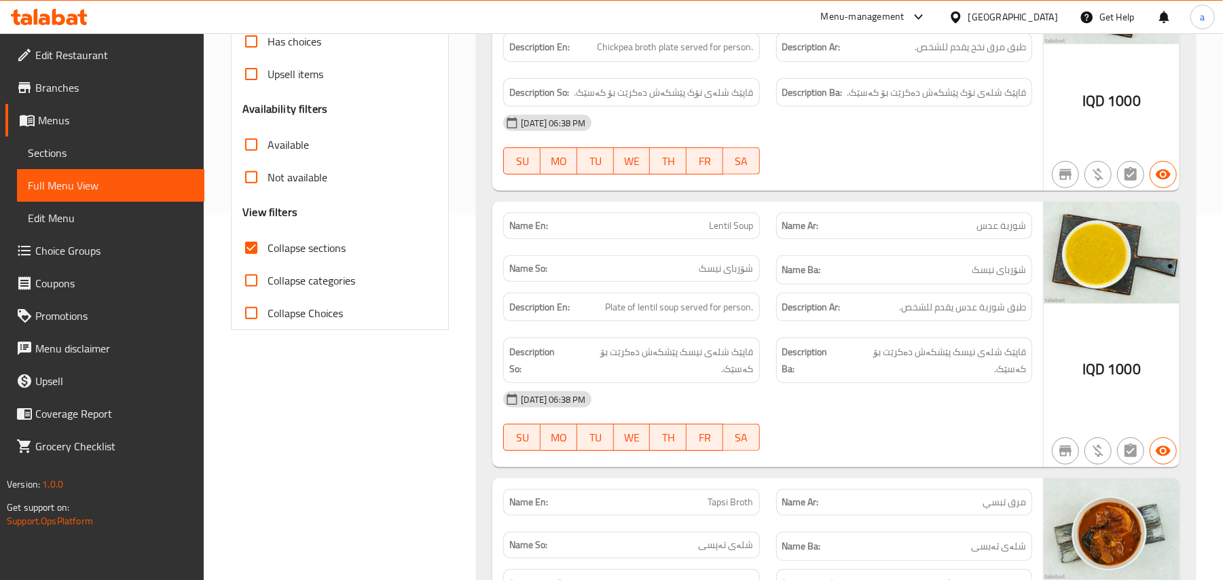
scroll to position [308, 0]
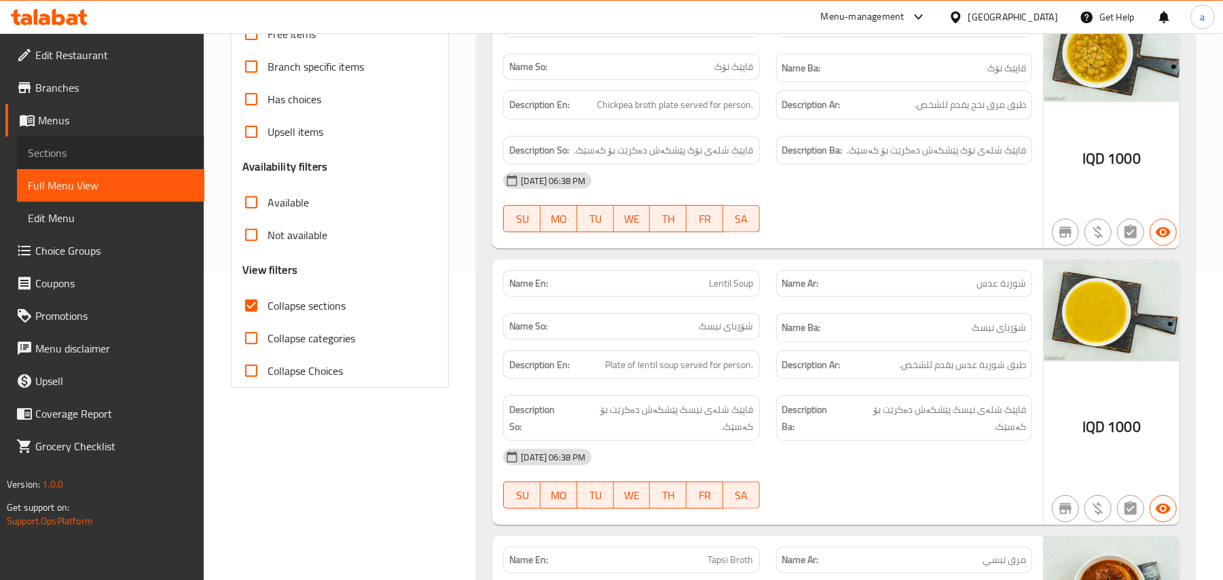
click at [90, 153] on span "Sections" at bounding box center [111, 153] width 166 height 16
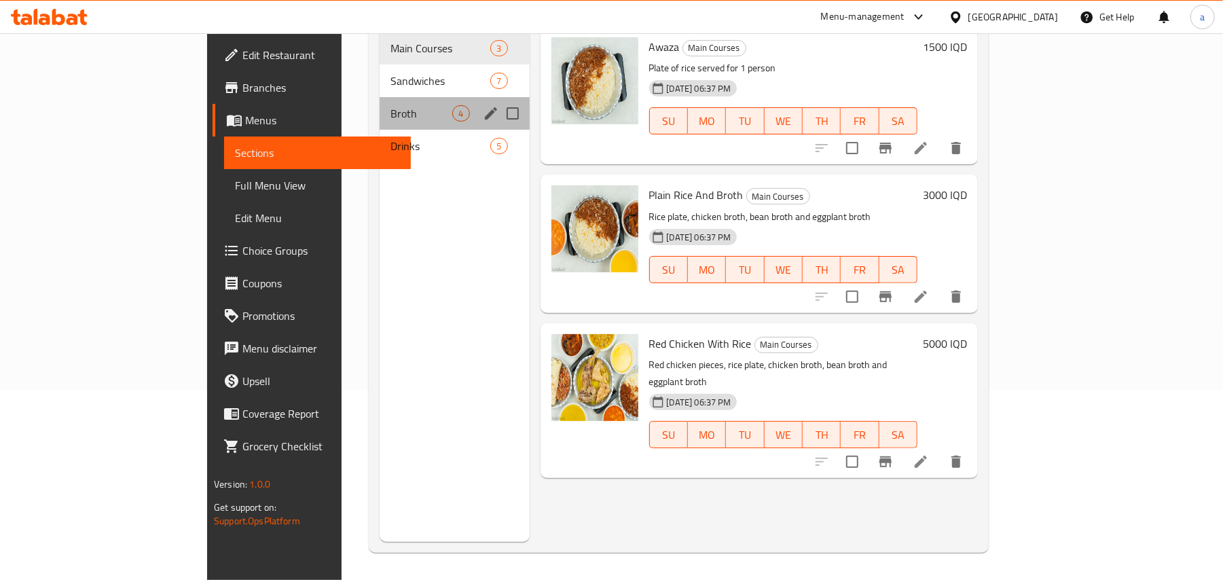
drag, startPoint x: 299, startPoint y: 102, endPoint x: 334, endPoint y: 114, distance: 36.7
click at [390, 105] on span "Broth" at bounding box center [421, 113] width 62 height 16
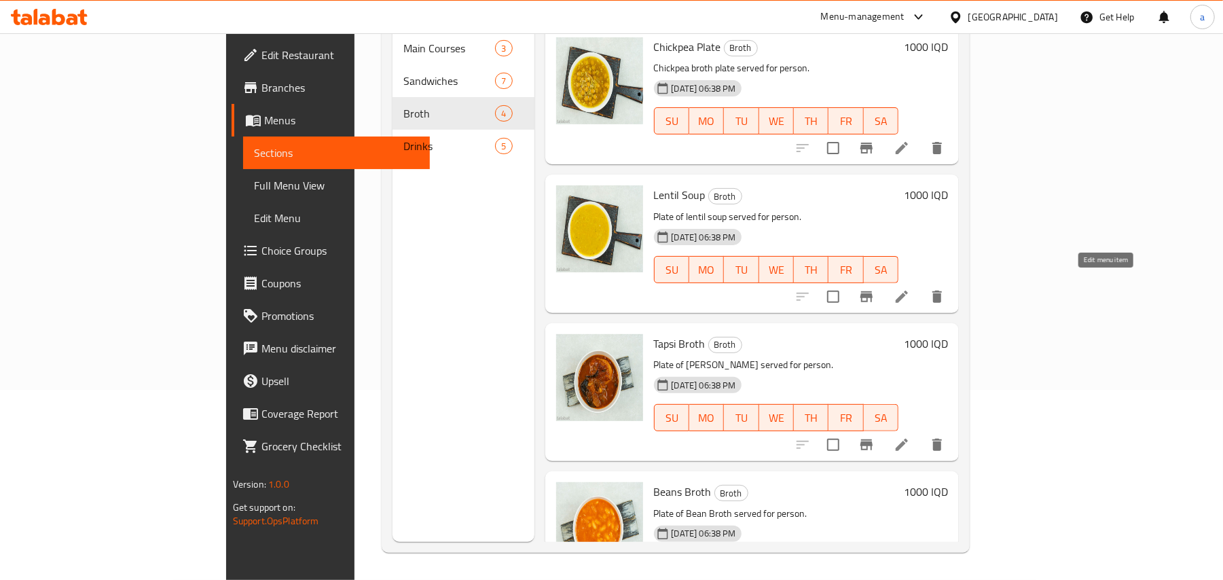
click at [908, 291] on icon at bounding box center [901, 297] width 12 height 12
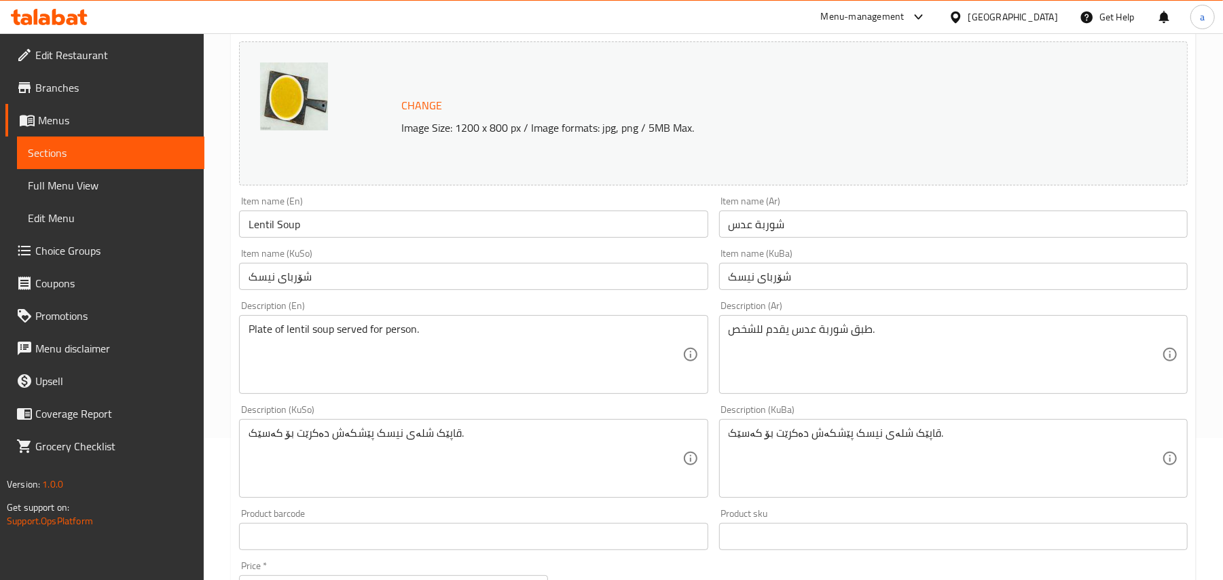
scroll to position [210, 0]
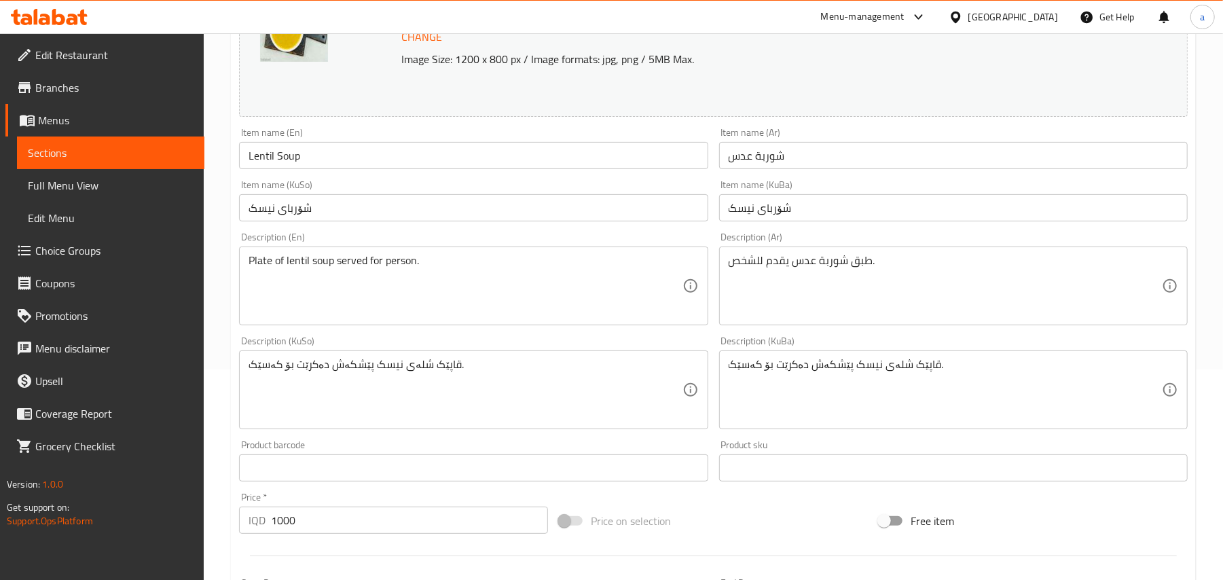
click at [304, 217] on input "شۆربای نیسک" at bounding box center [473, 207] width 468 height 27
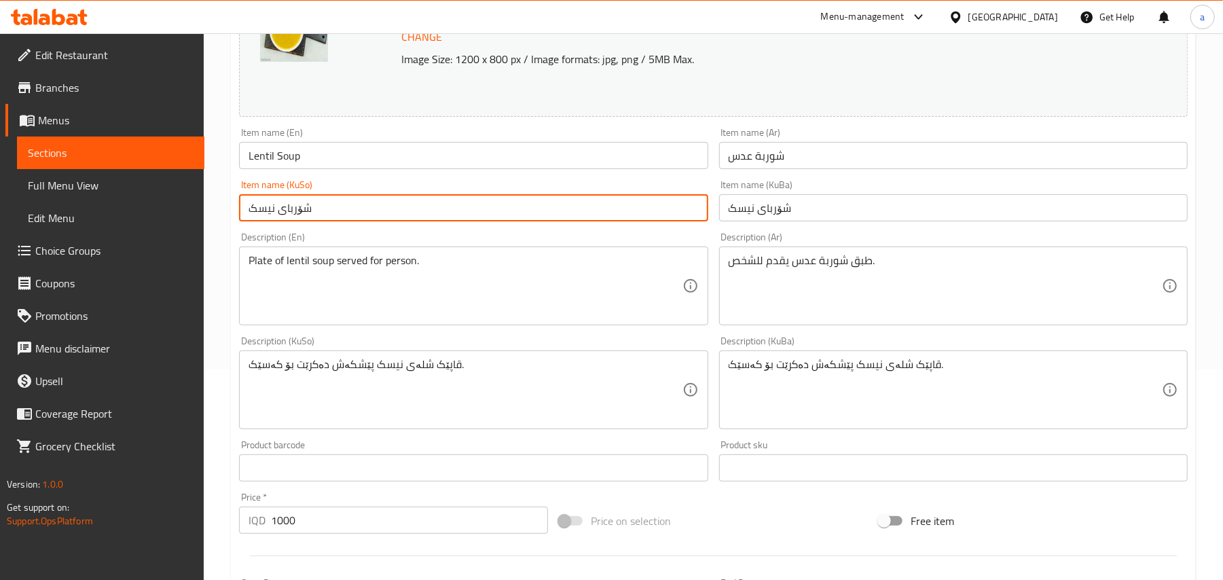
click at [304, 217] on input "شۆربای نیسک" at bounding box center [473, 207] width 468 height 27
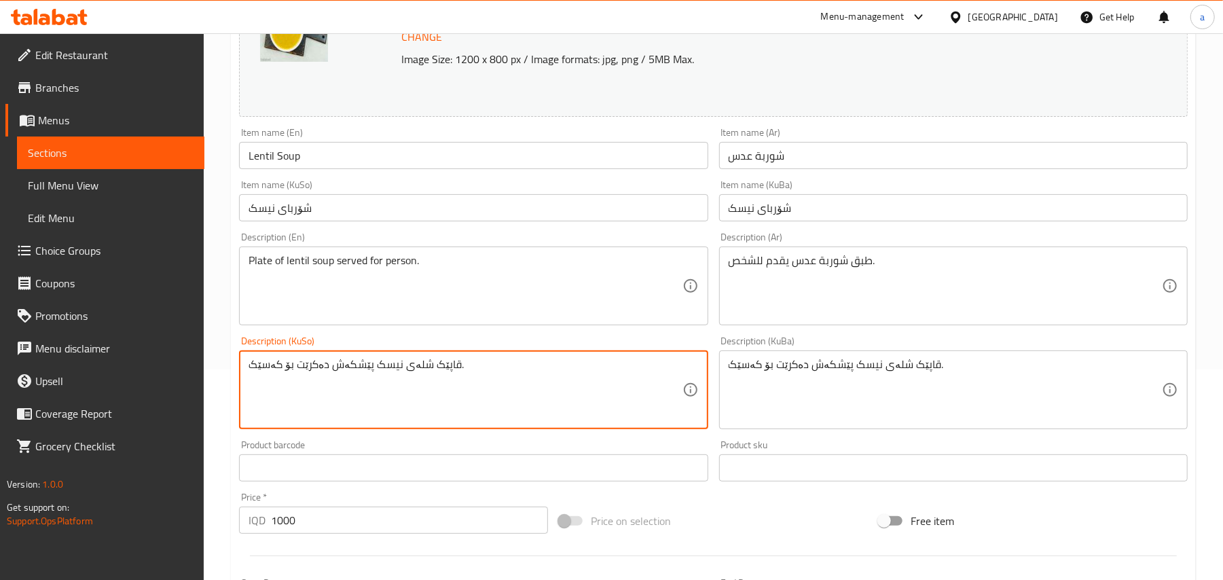
click at [415, 381] on textarea "قاپێک شلەی نیسک پێشکەش دەکرێت بۆ کەسێک." at bounding box center [464, 390] width 433 height 64
paste textarea "ۆربا"
click at [425, 386] on textarea "قاپێک شۆربای نیسک پێشکەش دەکرێت بۆ کەسێک." at bounding box center [464, 390] width 433 height 64
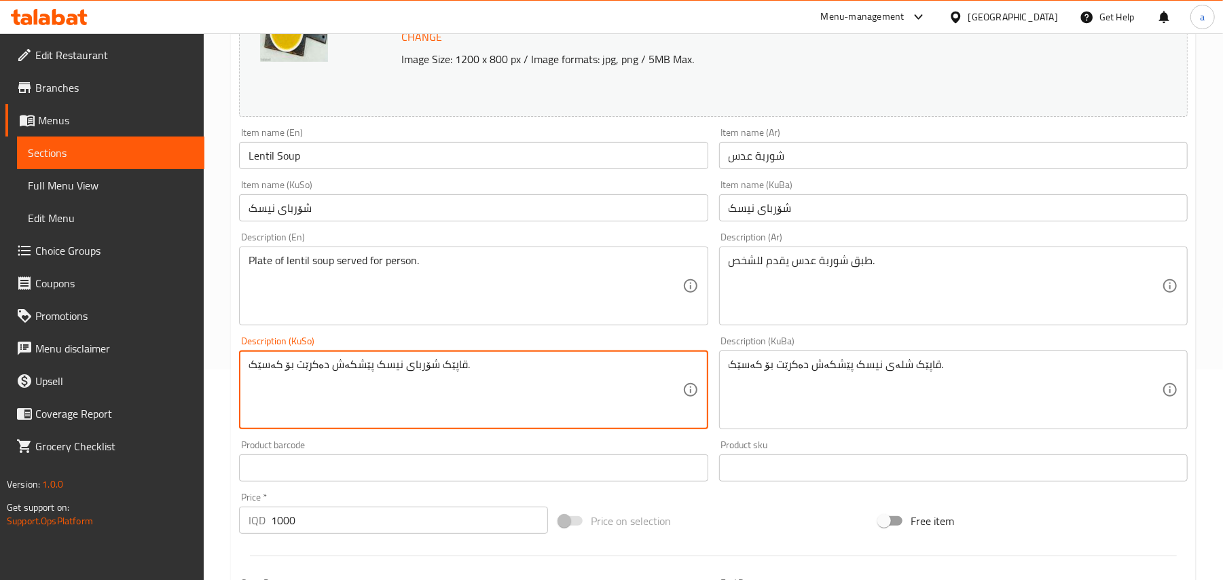
type textarea "قاپێک شۆربای نیسک پێشکەش دەکرێت بۆ کەسێک."
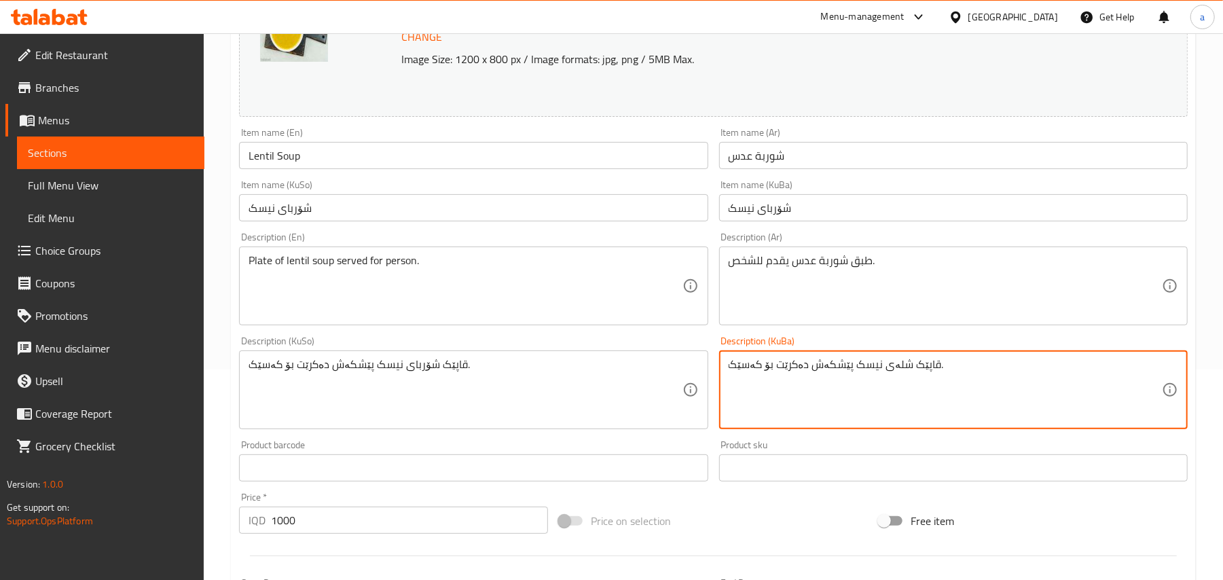
paste textarea "ۆربا"
type textarea "قاپێک شۆربای نیسک پێشکەش دەکرێت بۆ کەسێک."
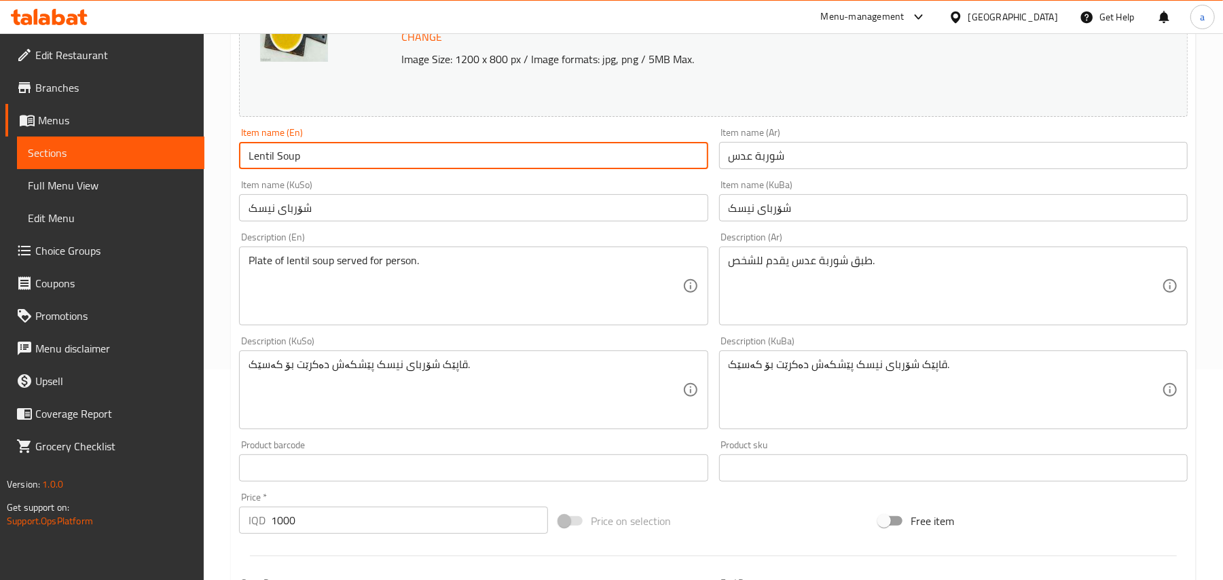
click at [354, 166] on input "Lentil Soup" at bounding box center [473, 155] width 468 height 27
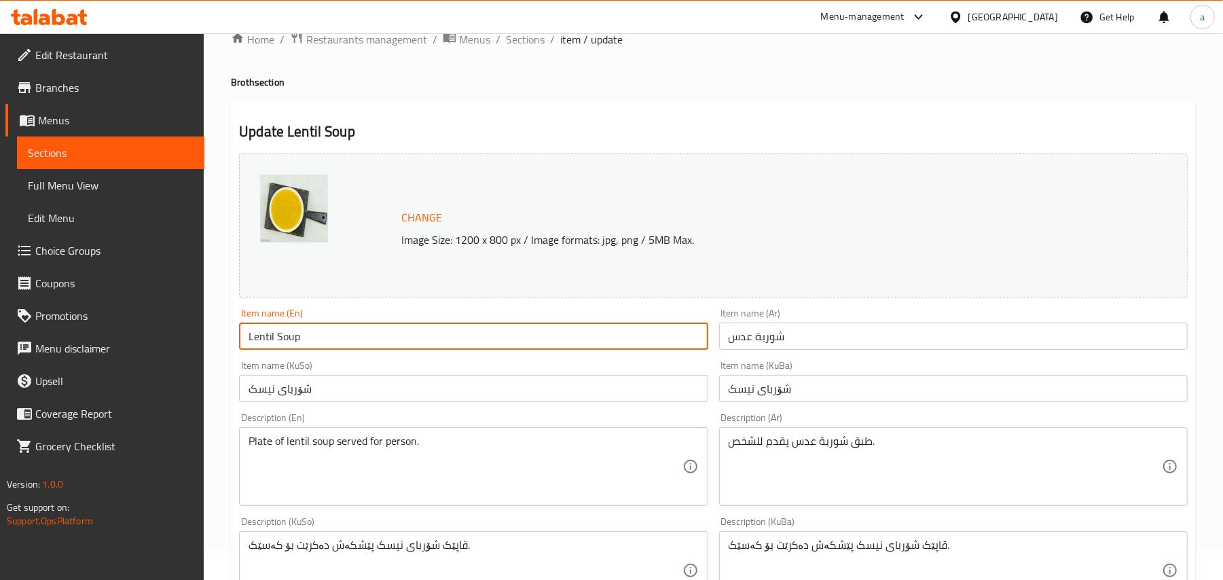
scroll to position [0, 0]
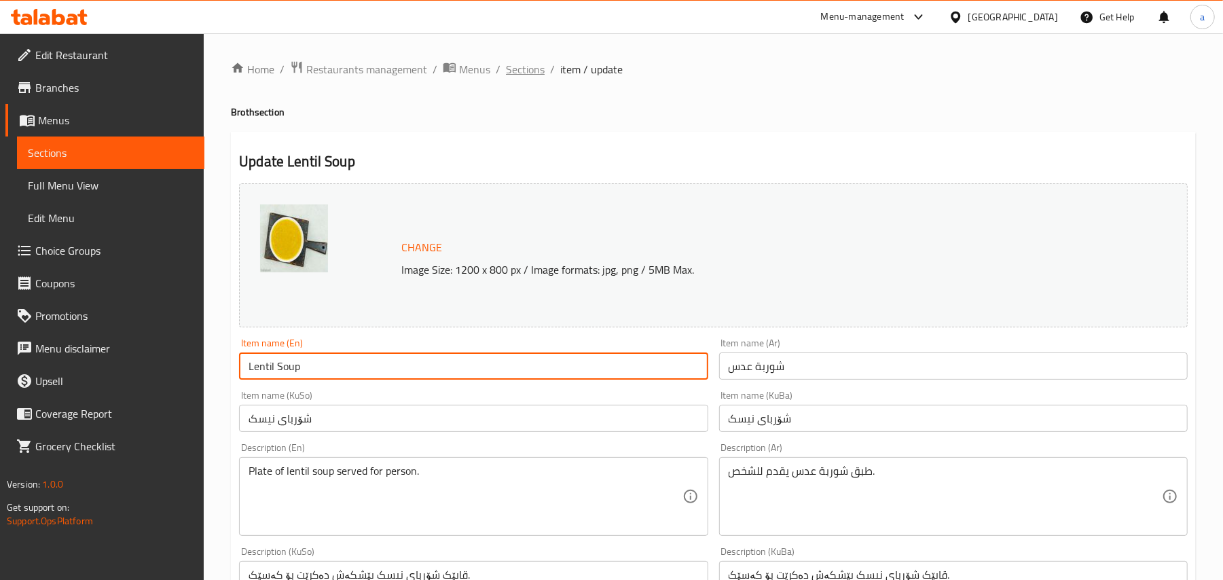
click at [533, 69] on span "Sections" at bounding box center [525, 69] width 39 height 16
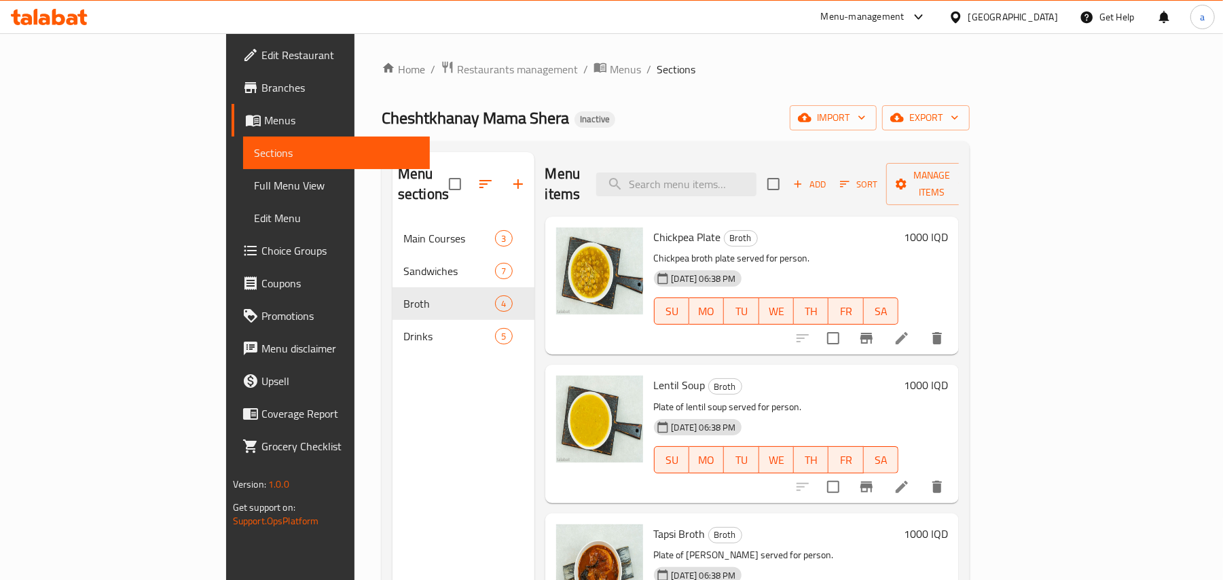
click at [254, 183] on span "Full Menu View" at bounding box center [337, 185] width 166 height 16
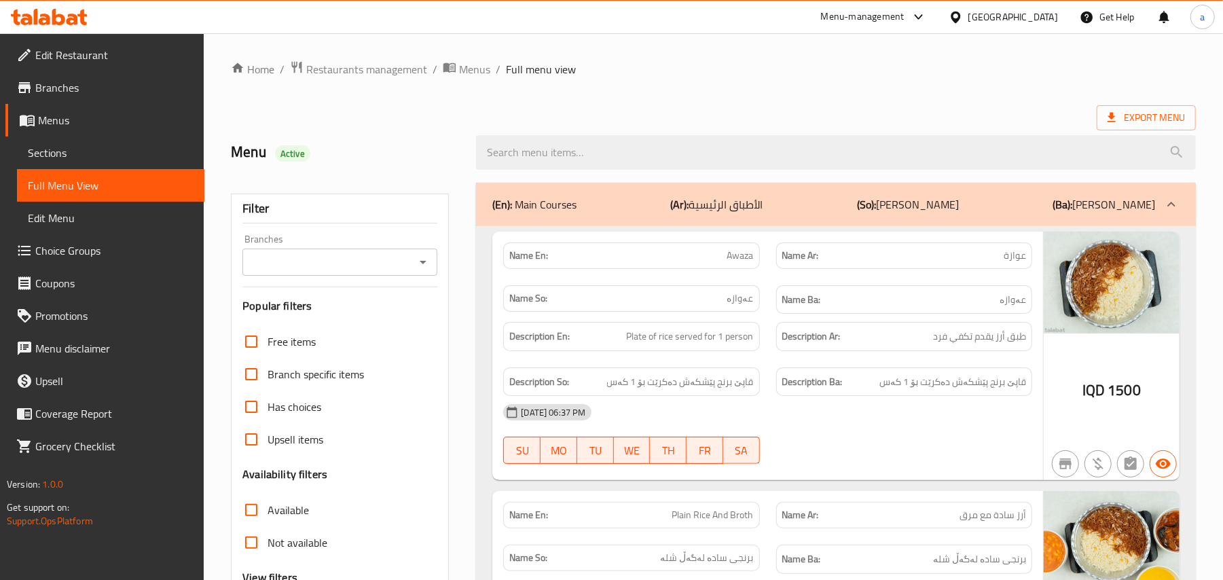
drag, startPoint x: 422, startPoint y: 267, endPoint x: 416, endPoint y: 280, distance: 13.4
click at [422, 264] on icon "Open" at bounding box center [423, 262] width 7 height 3
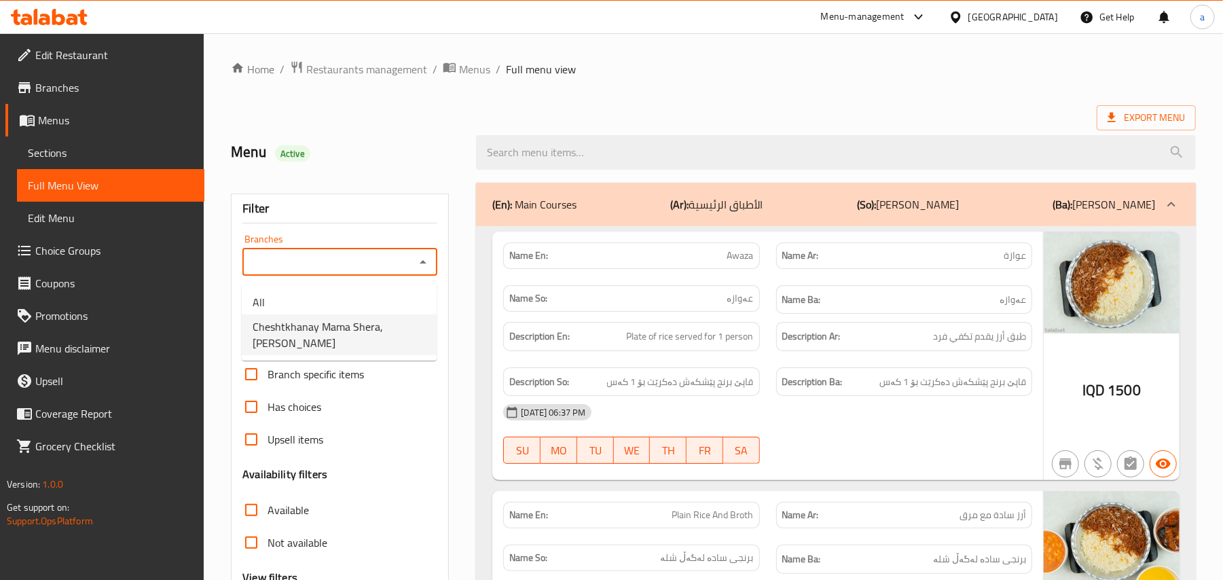
click at [356, 337] on span "Cheshtkhanay Mama Shera, [PERSON_NAME]" at bounding box center [339, 334] width 173 height 33
type input "Cheshtkhanay Mama Shera, [PERSON_NAME]"
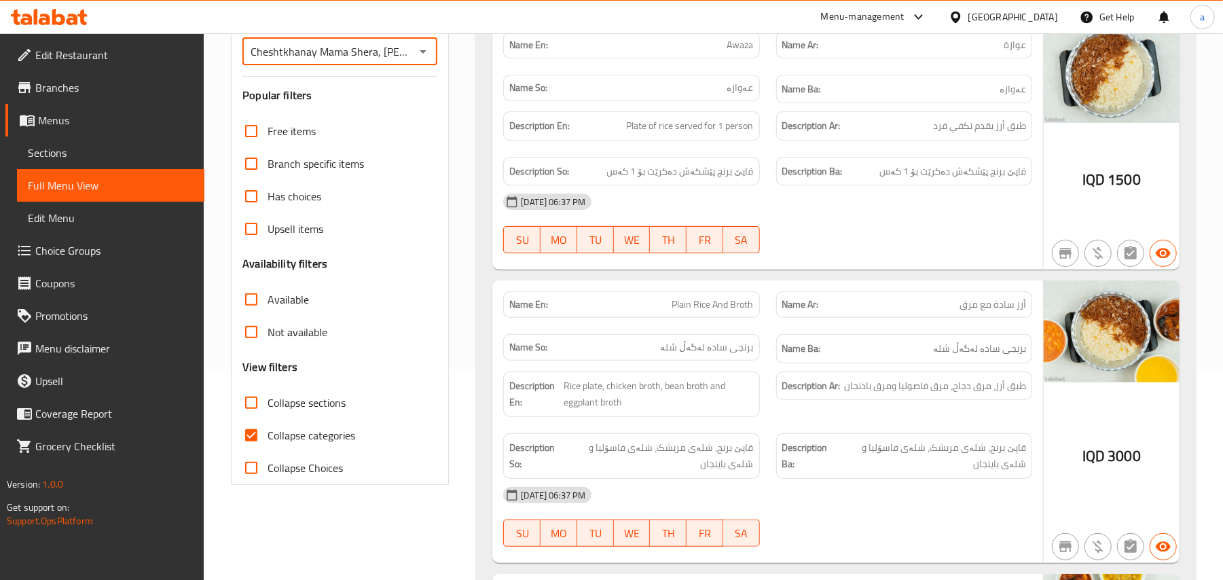
click at [281, 411] on span "Collapse sections" at bounding box center [306, 402] width 78 height 16
click at [267, 419] on input "Collapse sections" at bounding box center [251, 402] width 33 height 33
checkbox input "true"
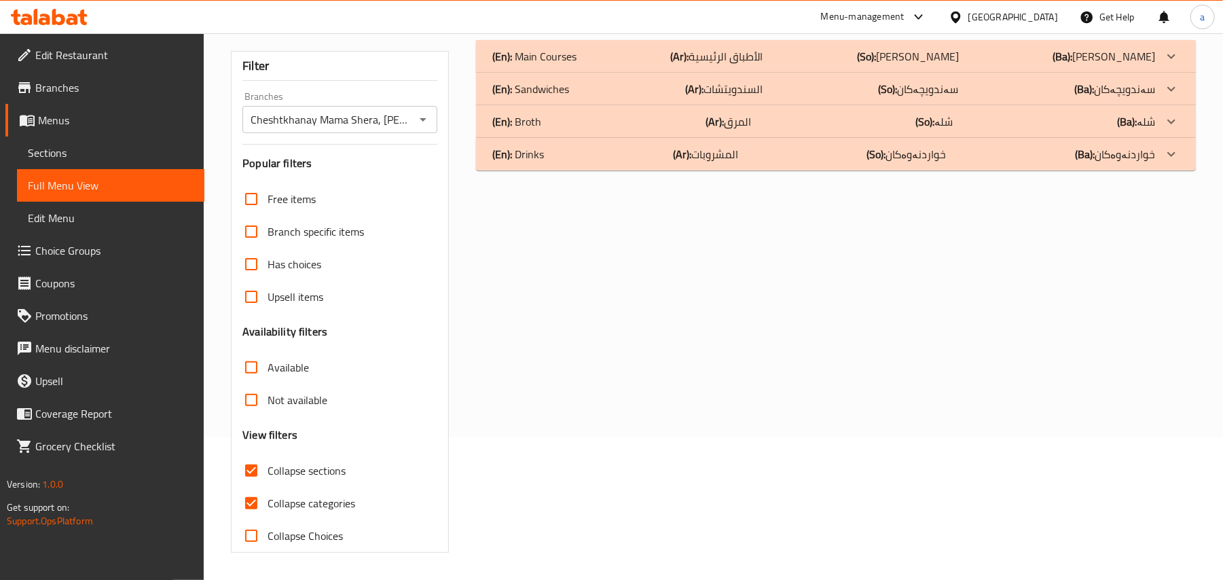
click at [280, 495] on span "Collapse categories" at bounding box center [311, 503] width 88 height 16
click at [267, 487] on input "Collapse categories" at bounding box center [251, 503] width 33 height 33
checkbox input "false"
drag, startPoint x: 777, startPoint y: 138, endPoint x: 787, endPoint y: 98, distance: 42.2
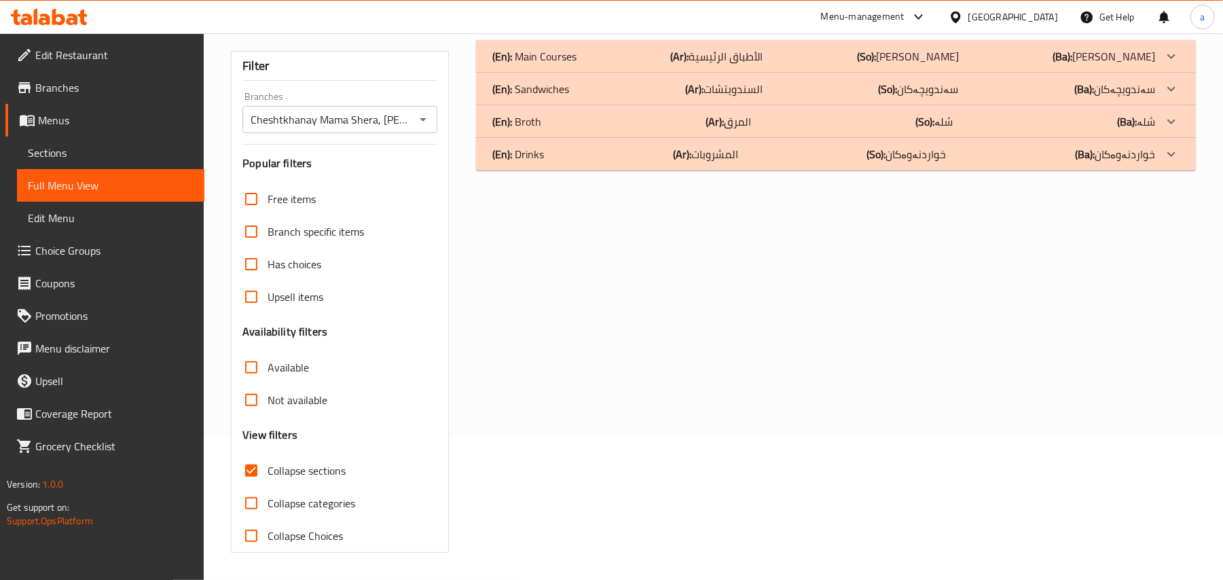
click at [777, 64] on div "(En): Drinks (Ar): المشروبات (So): خواردنەوەکان (Ba): خواردنەوەکان" at bounding box center [823, 56] width 663 height 16
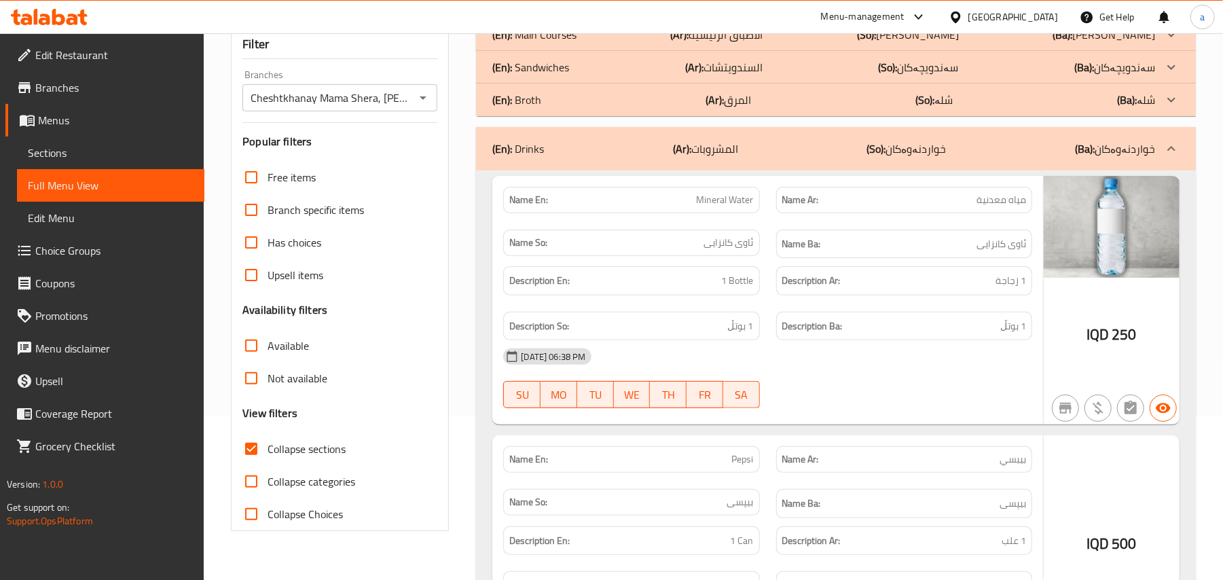
click at [789, 51] on div "(En): Broth (Ar): المرق (So): شلە (Ba): شلە" at bounding box center [836, 34] width 720 height 33
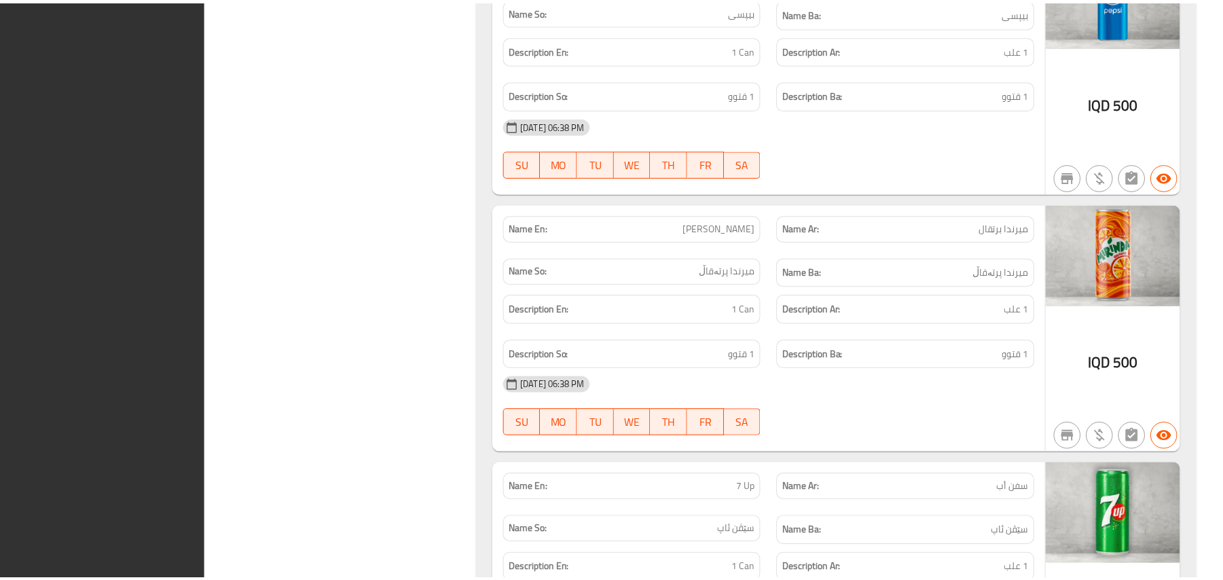
scroll to position [2208, 0]
